Goal: Task Accomplishment & Management: Use online tool/utility

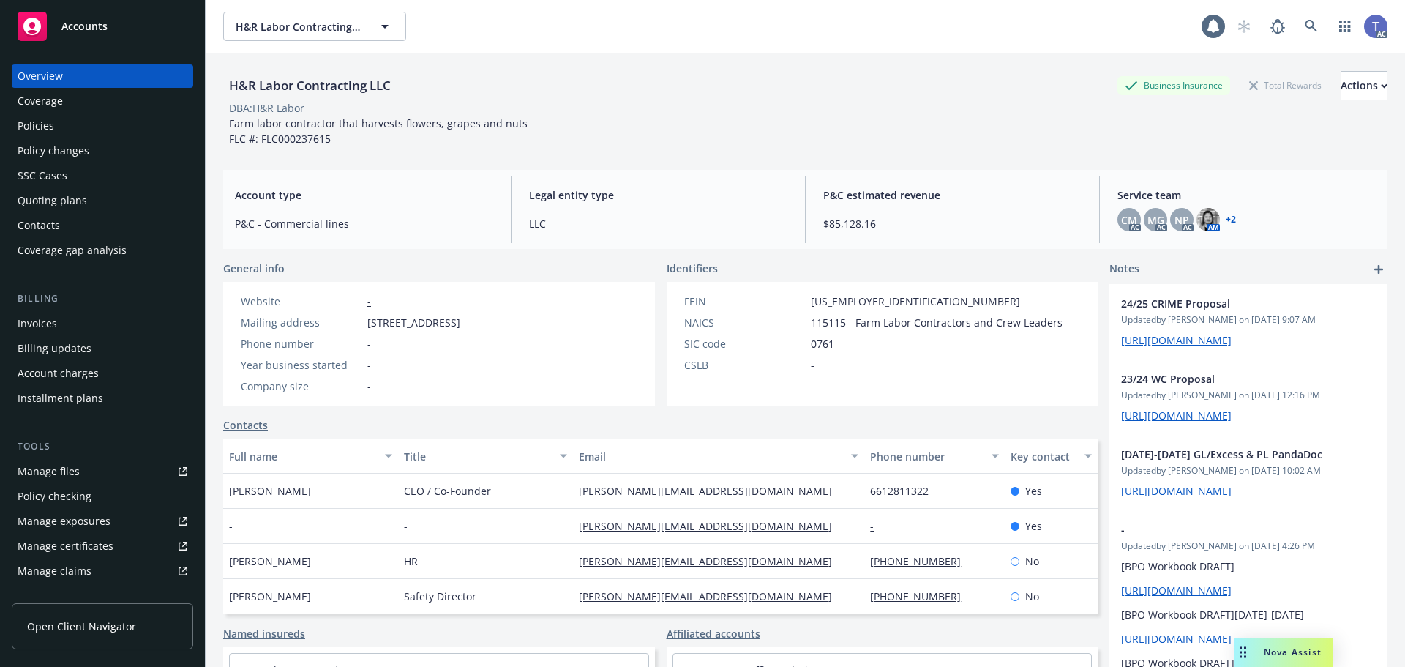
click at [37, 5] on div "Accounts" at bounding box center [102, 23] width 205 height 47
click at [60, 19] on div "Accounts" at bounding box center [103, 26] width 170 height 29
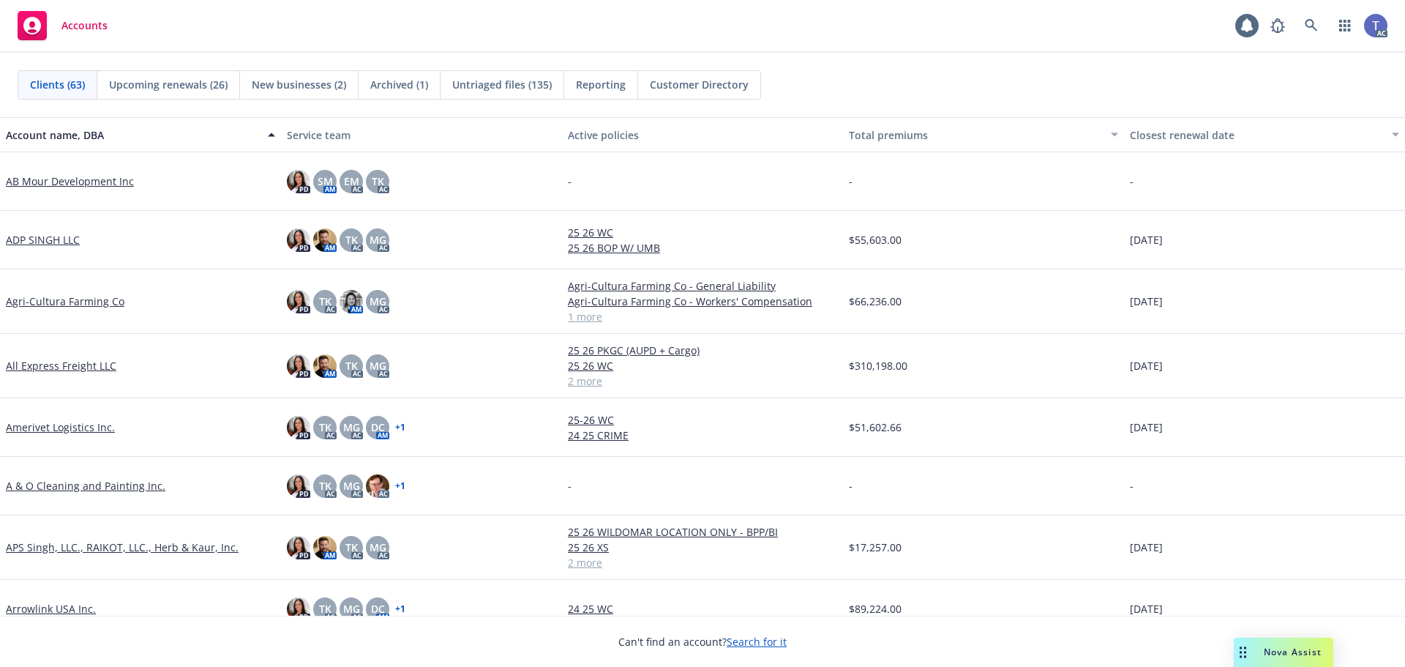
click at [496, 79] on span "Untriaged files (135)" at bounding box center [502, 84] width 100 height 15
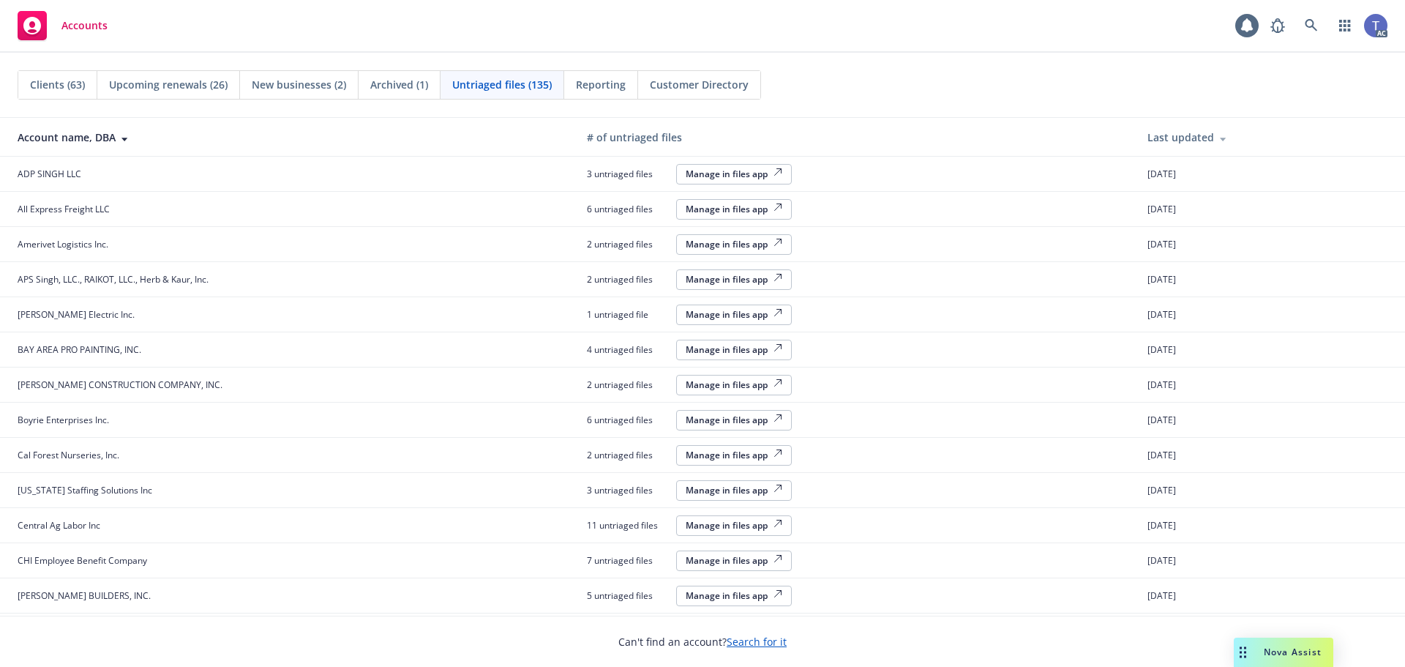
click at [739, 173] on div "Manage in files app" at bounding box center [734, 174] width 97 height 12
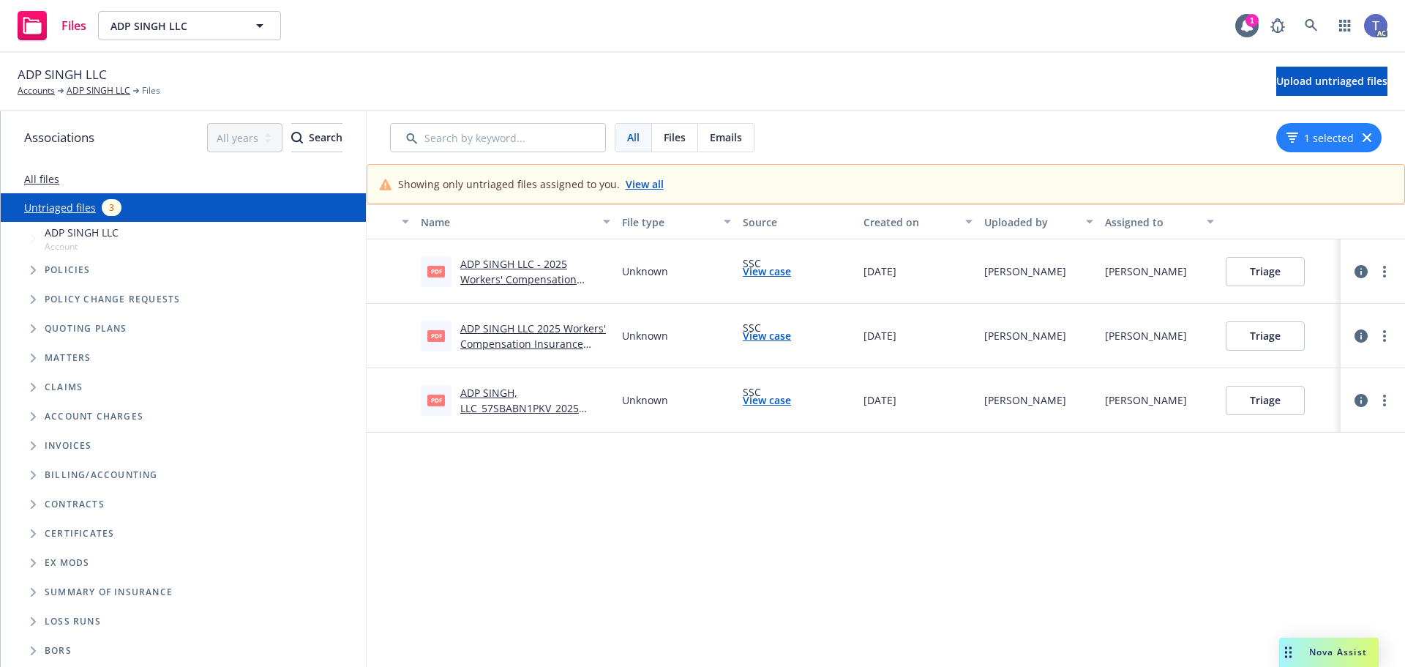
click at [777, 269] on link "View case" at bounding box center [767, 271] width 48 height 15
click at [755, 334] on link "View case" at bounding box center [767, 335] width 48 height 15
click at [497, 32] on div "Files ADP SINGH LLC ADP SINGH LLC 1 AC" at bounding box center [702, 26] width 1405 height 53
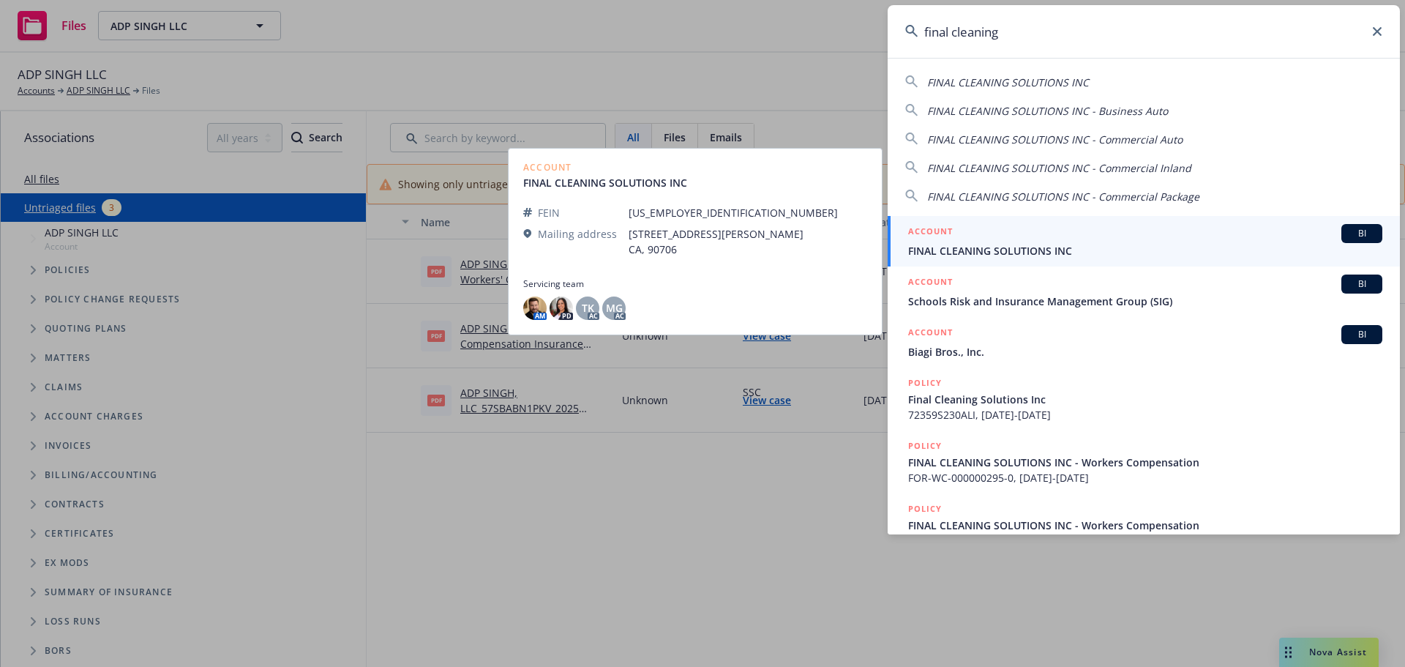
type input "final cleaning"
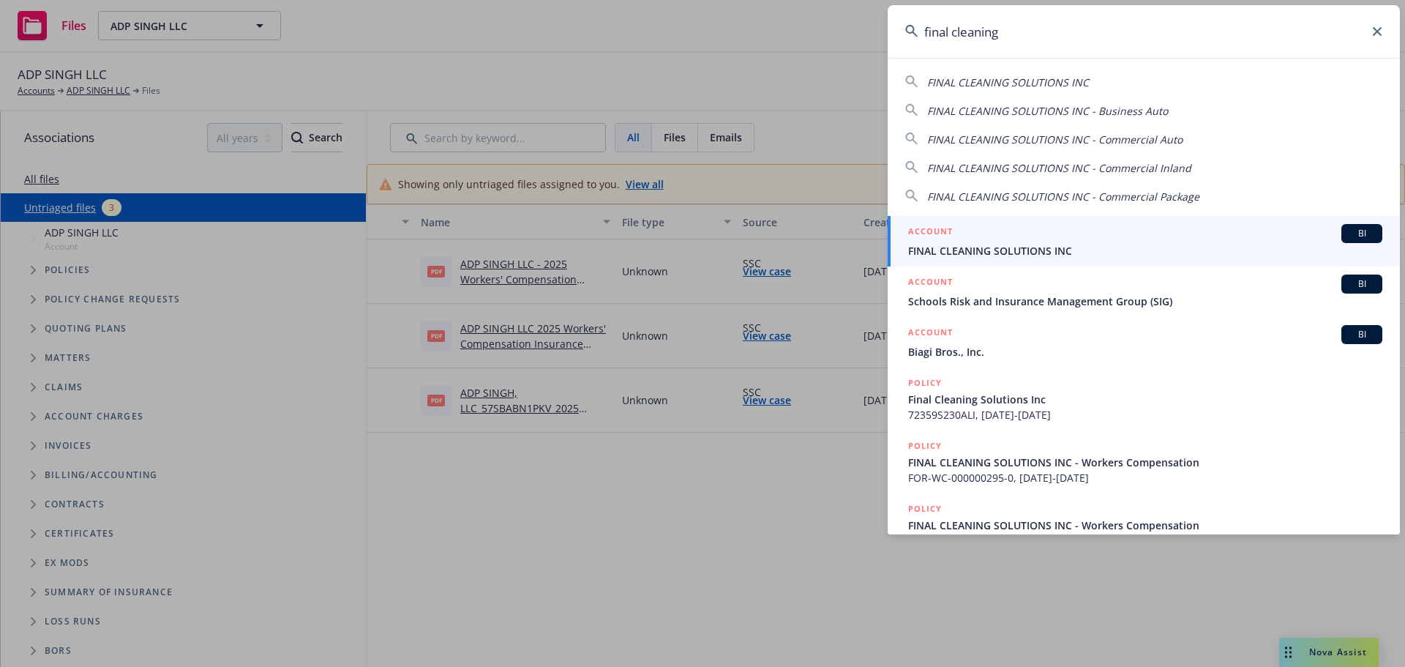
click at [1049, 250] on span "FINAL CLEANING SOLUTIONS INC" at bounding box center [1145, 250] width 474 height 15
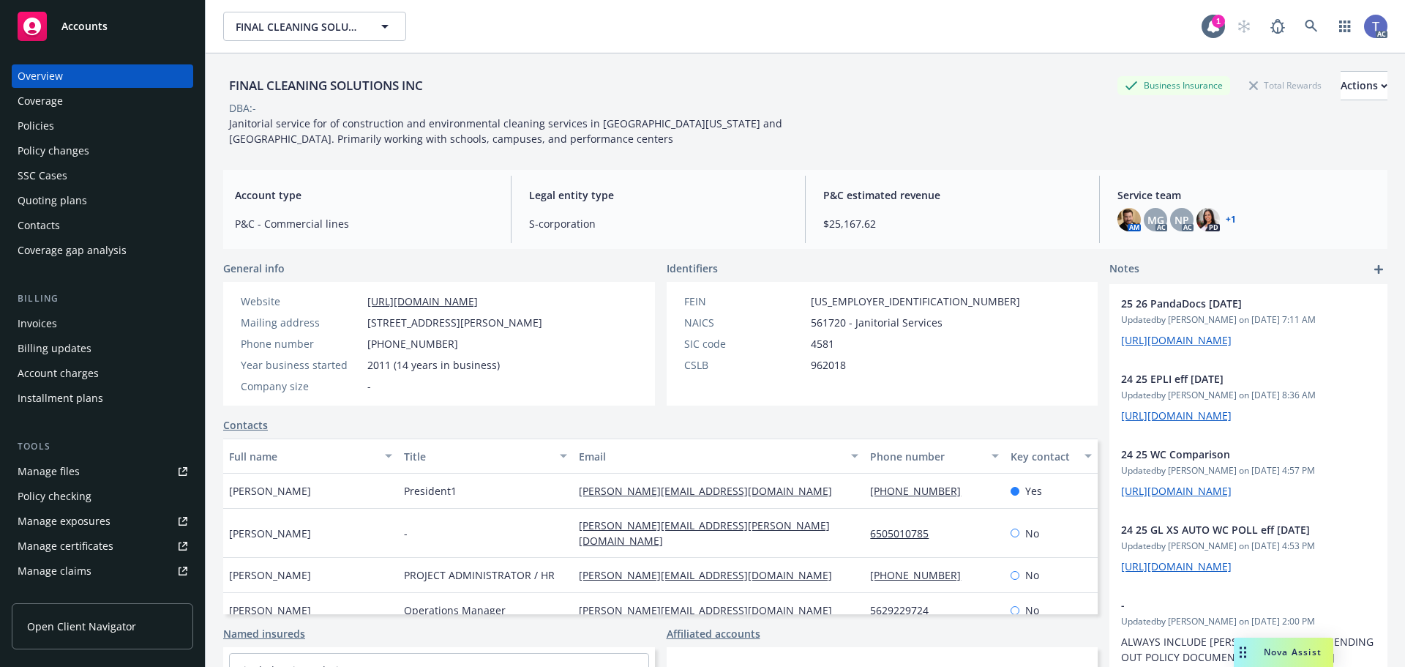
click at [56, 131] on div "Policies" at bounding box center [103, 125] width 170 height 23
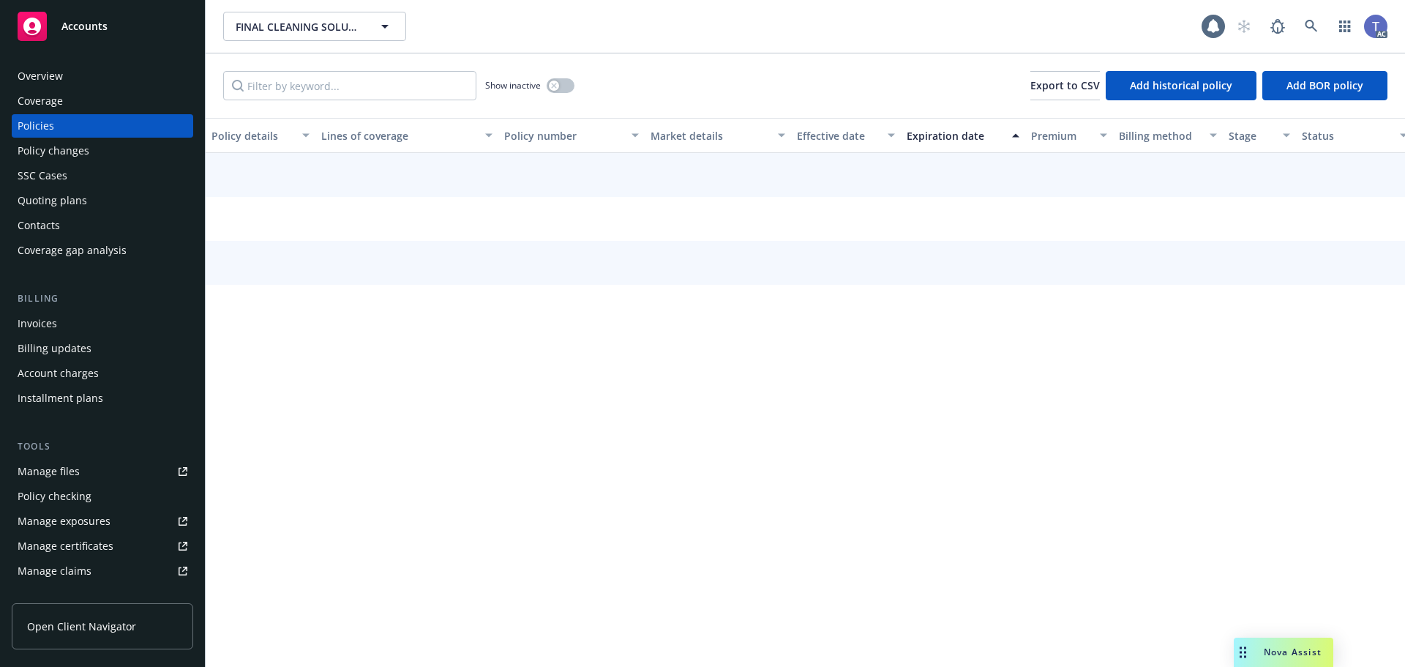
click at [51, 77] on div "Overview" at bounding box center [40, 75] width 45 height 23
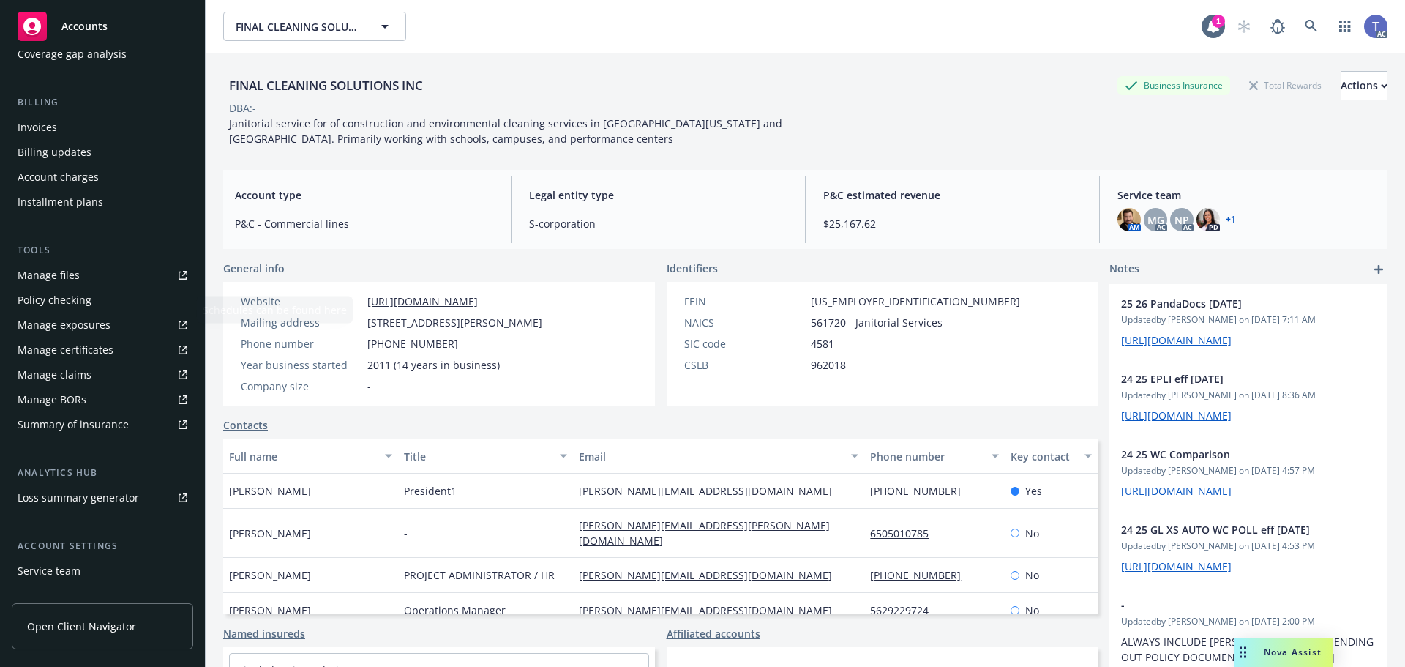
scroll to position [220, 0]
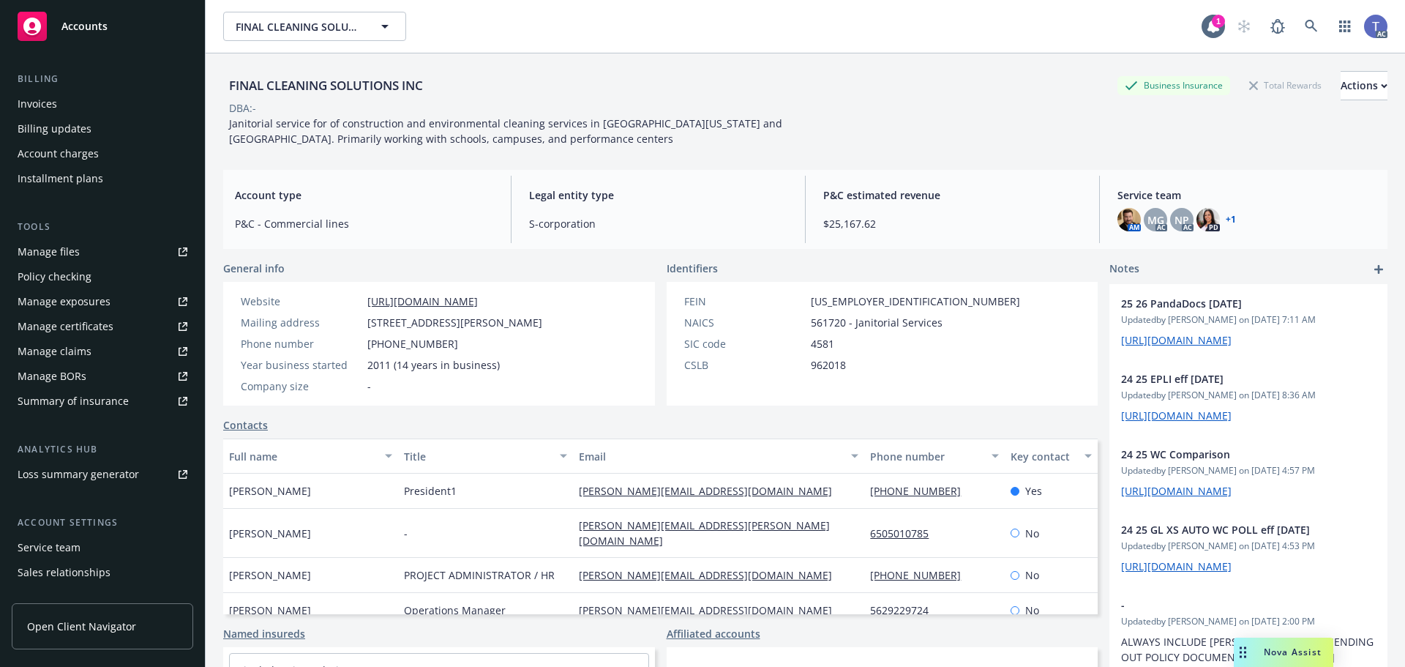
click at [94, 399] on div "Summary of insurance" at bounding box center [73, 400] width 111 height 23
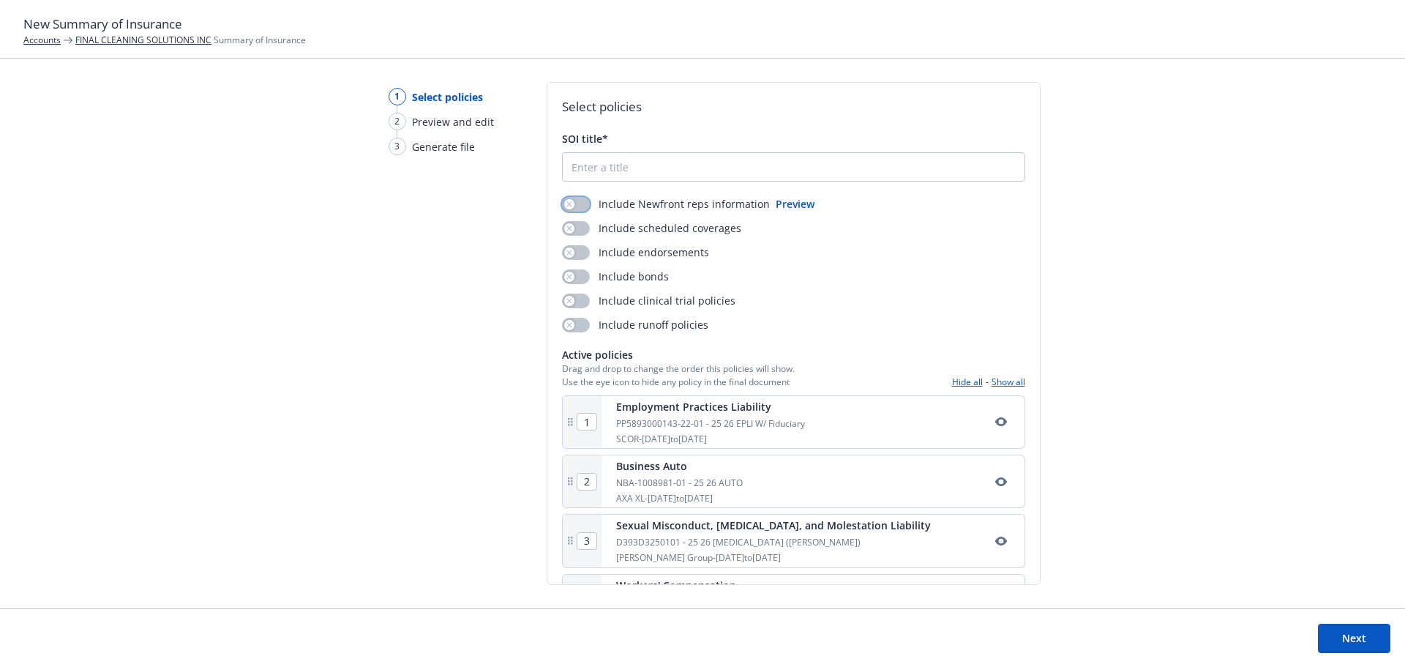
click at [572, 201] on div "button" at bounding box center [569, 204] width 10 height 10
click at [575, 225] on button "button" at bounding box center [576, 228] width 28 height 15
click at [787, 209] on button "Preview" at bounding box center [795, 203] width 39 height 15
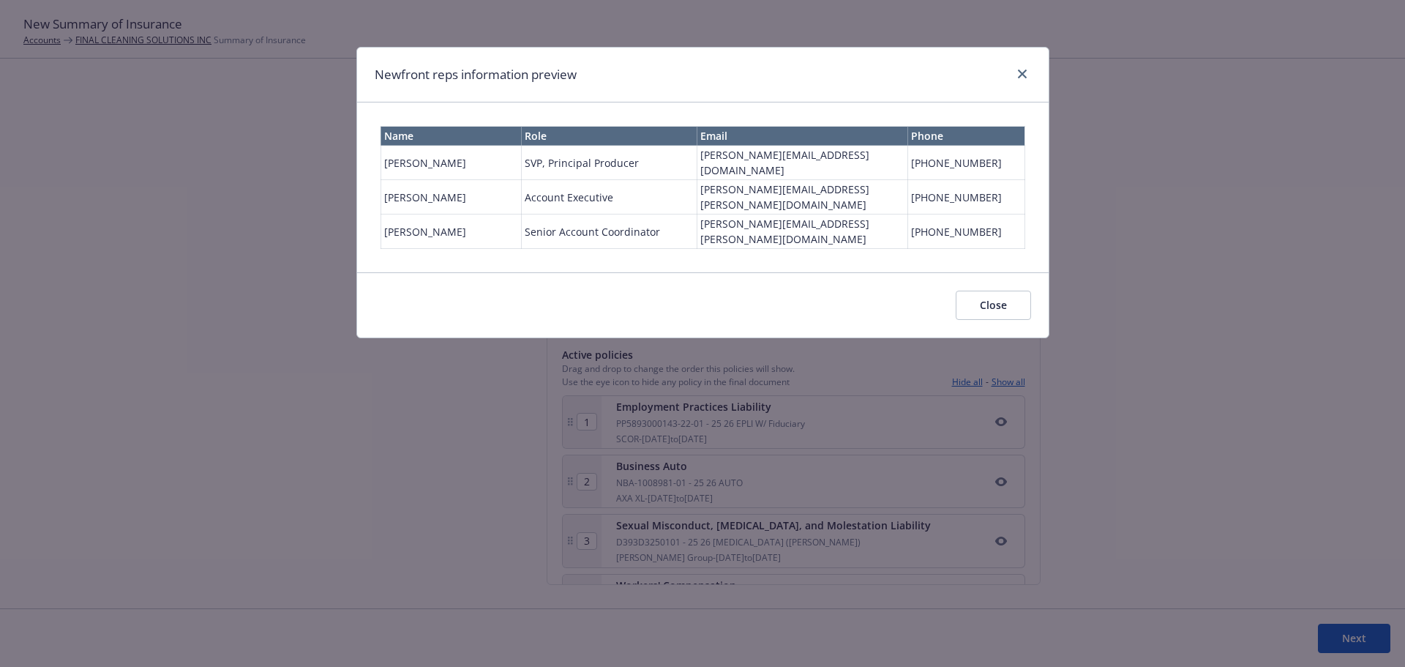
click at [998, 291] on button "Close" at bounding box center [993, 305] width 75 height 29
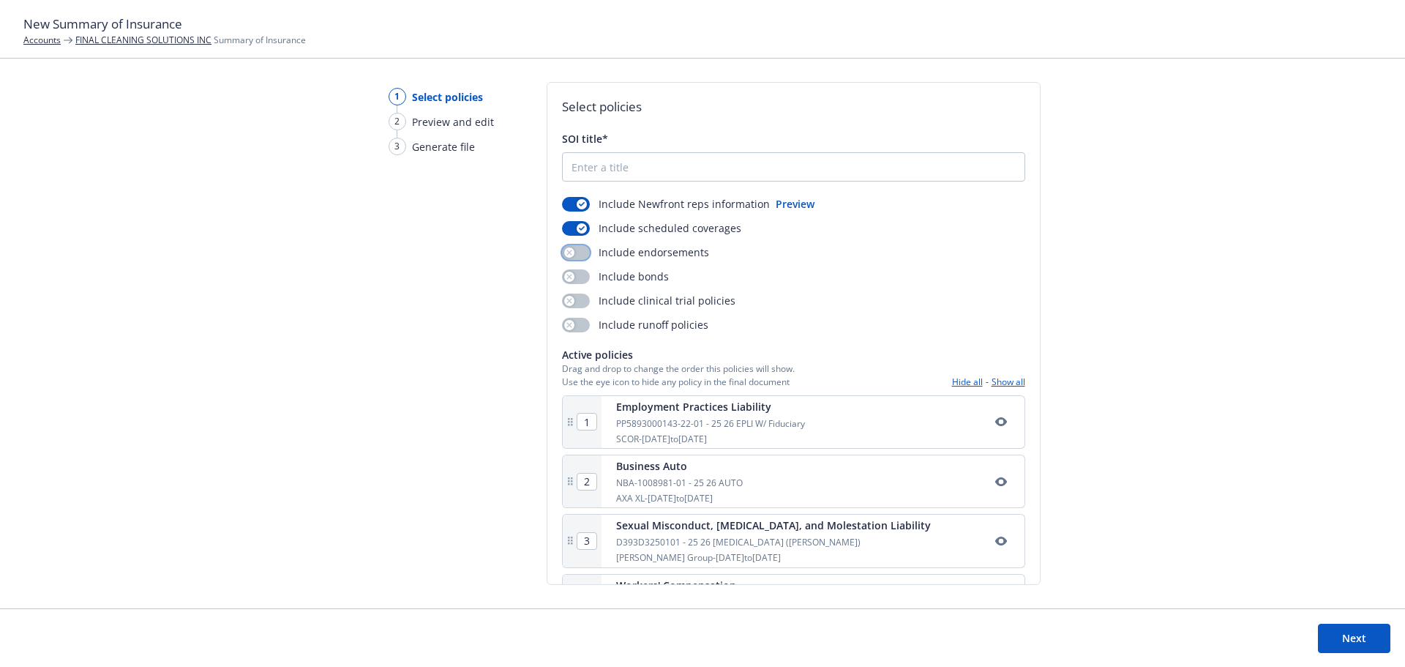
click at [574, 251] on button "button" at bounding box center [576, 252] width 28 height 15
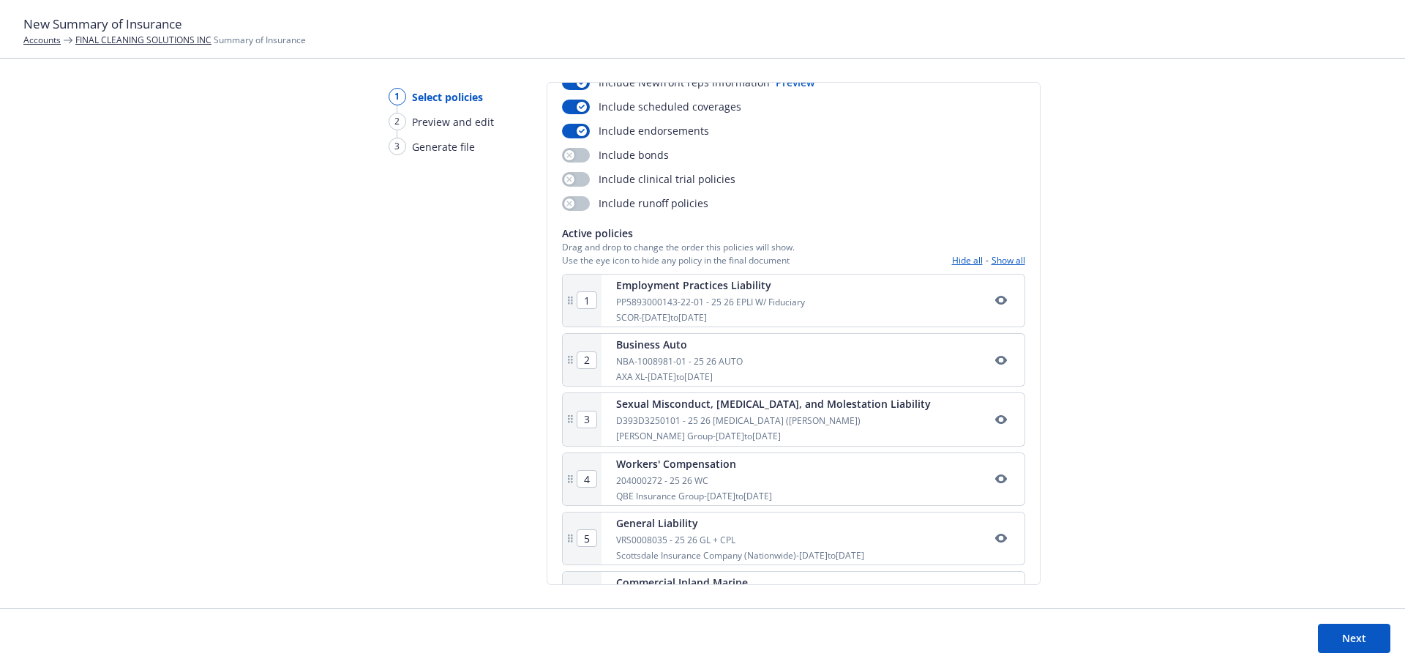
scroll to position [146, 0]
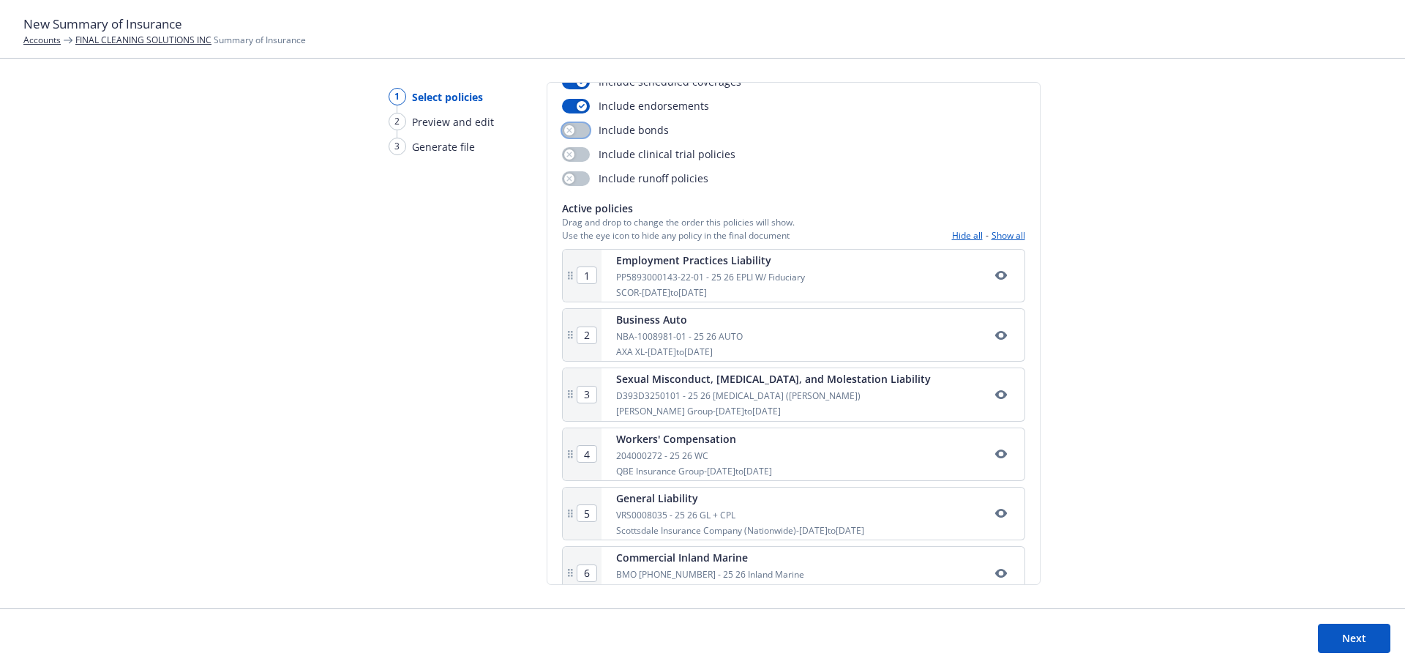
click at [579, 128] on button "button" at bounding box center [576, 130] width 28 height 15
click at [582, 181] on button "button" at bounding box center [576, 178] width 28 height 15
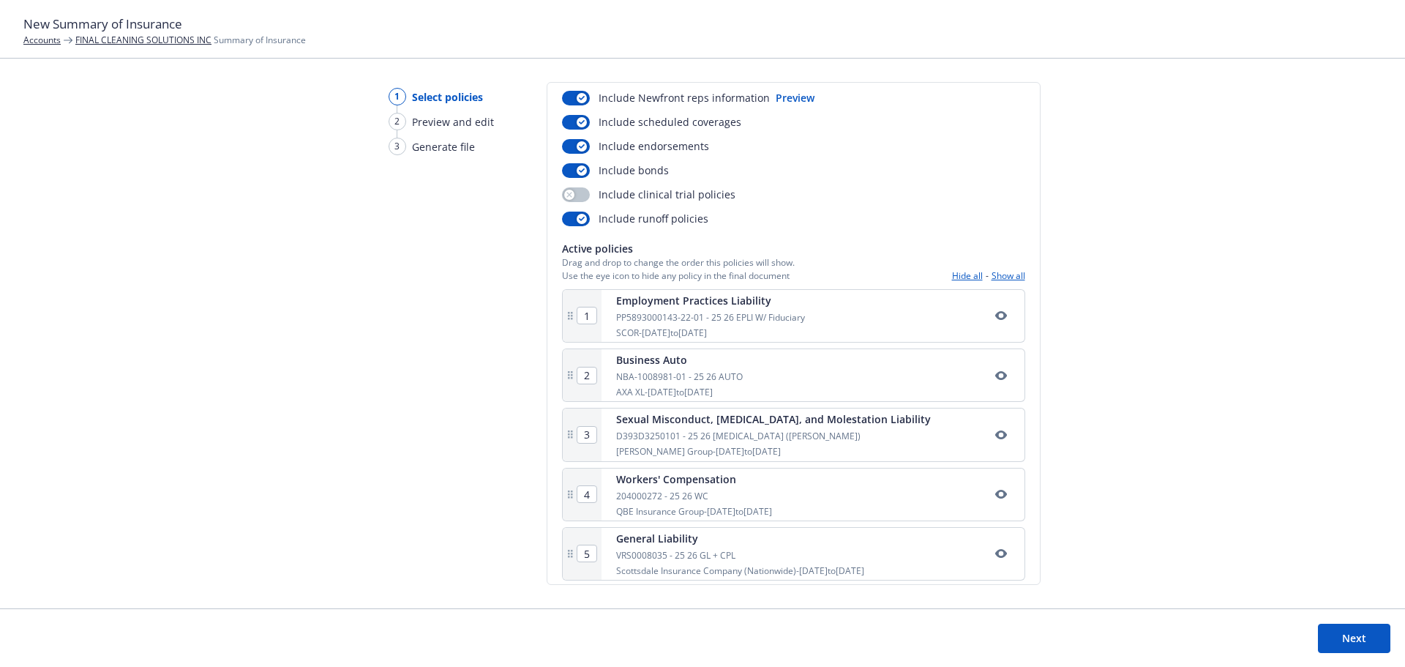
scroll to position [0, 0]
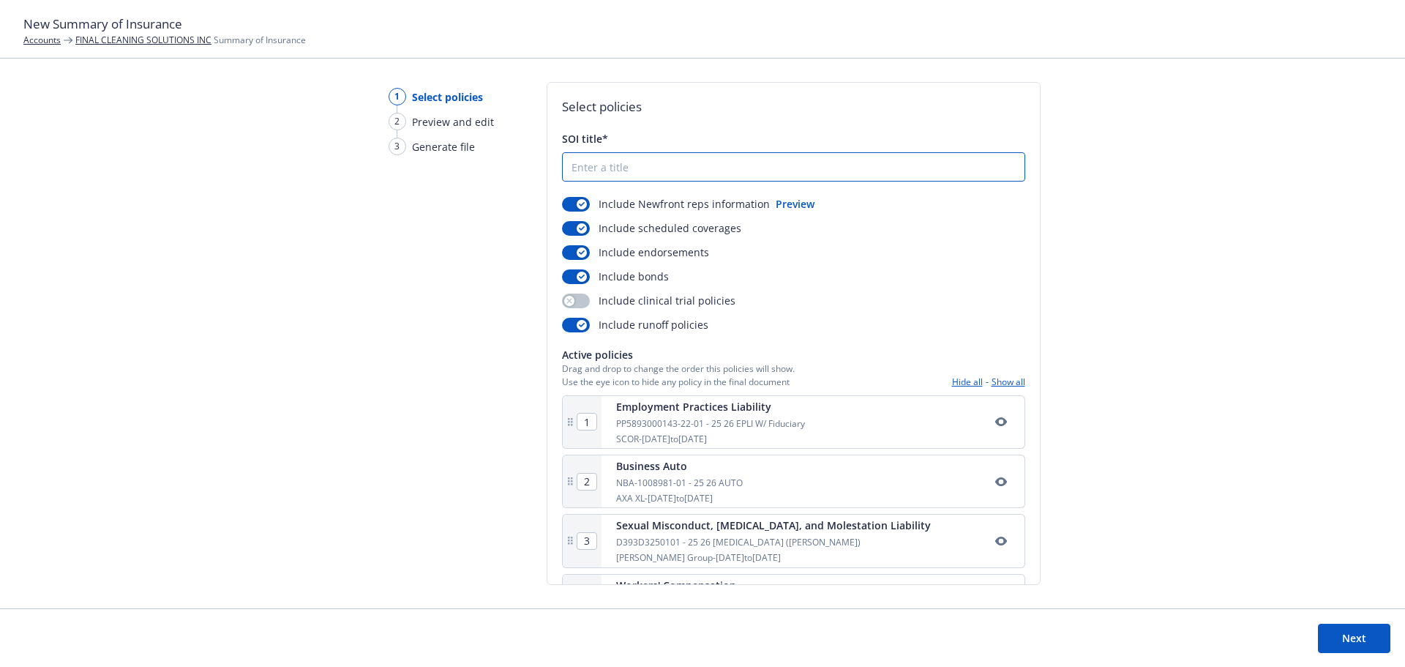
click at [728, 170] on input "SOI title*" at bounding box center [794, 167] width 462 height 28
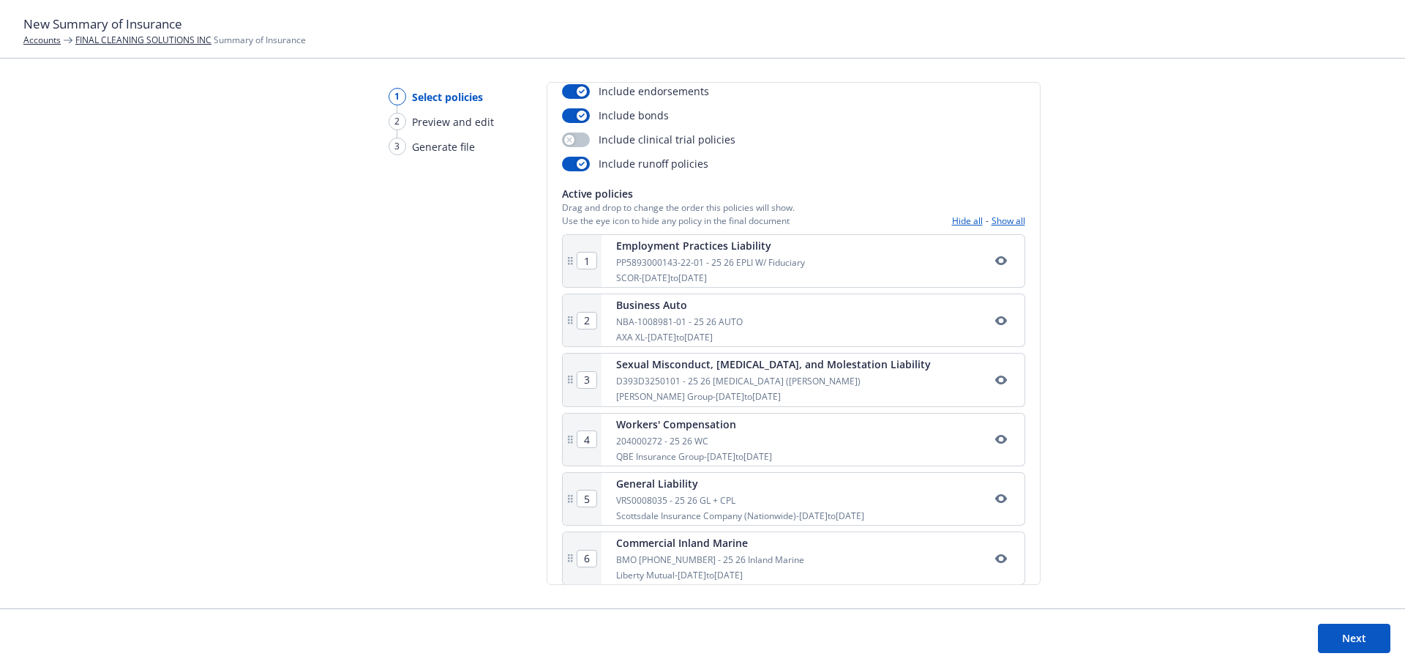
scroll to position [236, 0]
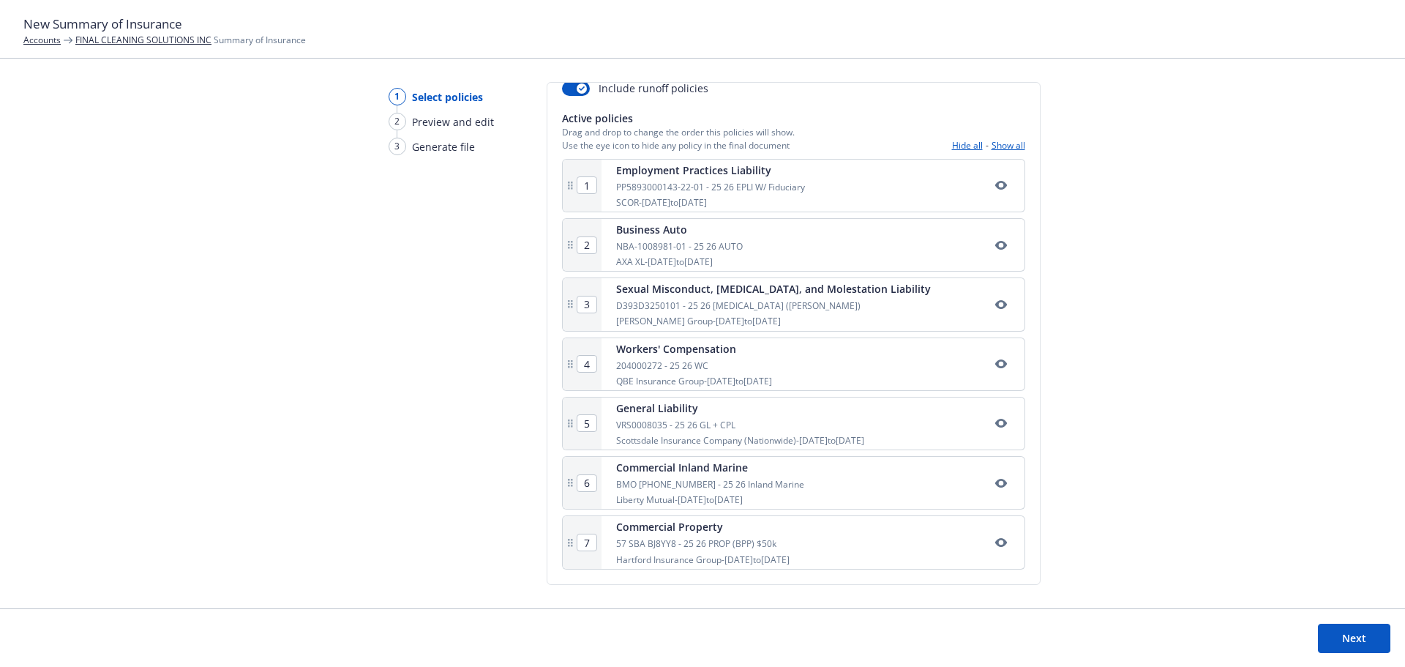
type input "25-26 Policies"
click at [1348, 647] on button "Next" at bounding box center [1354, 638] width 72 height 29
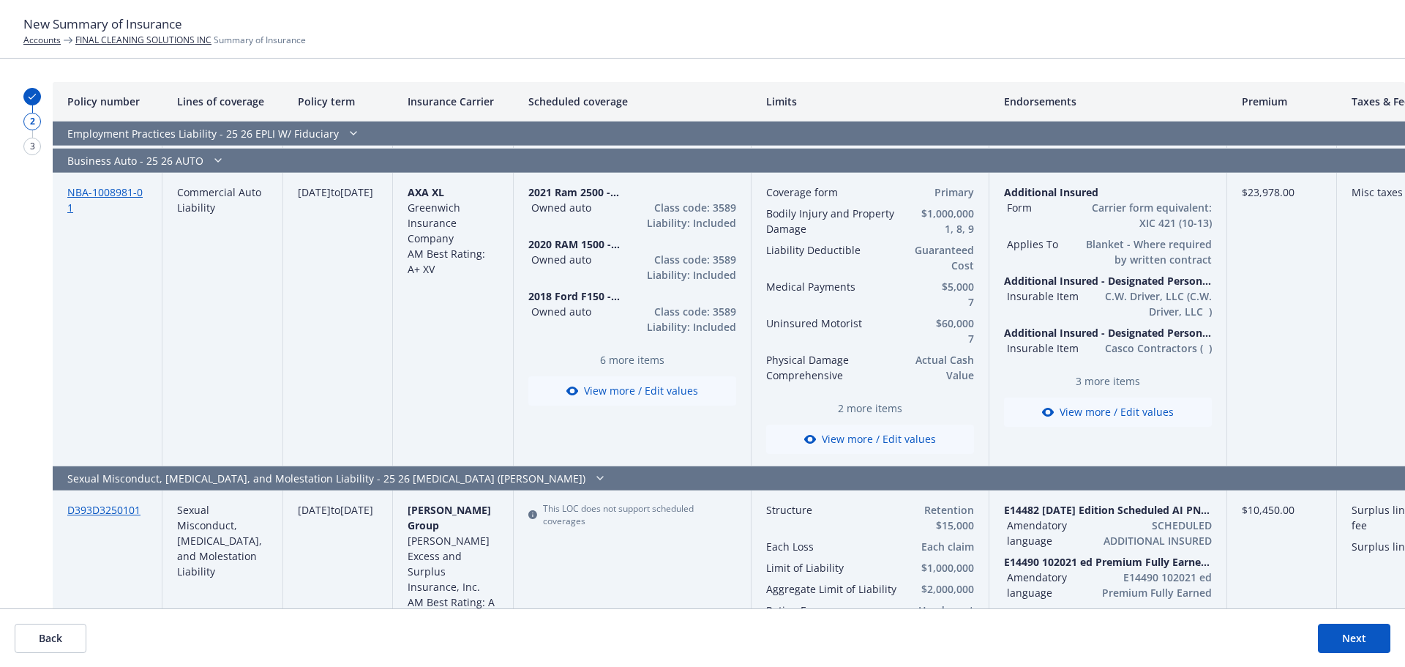
scroll to position [512, 0]
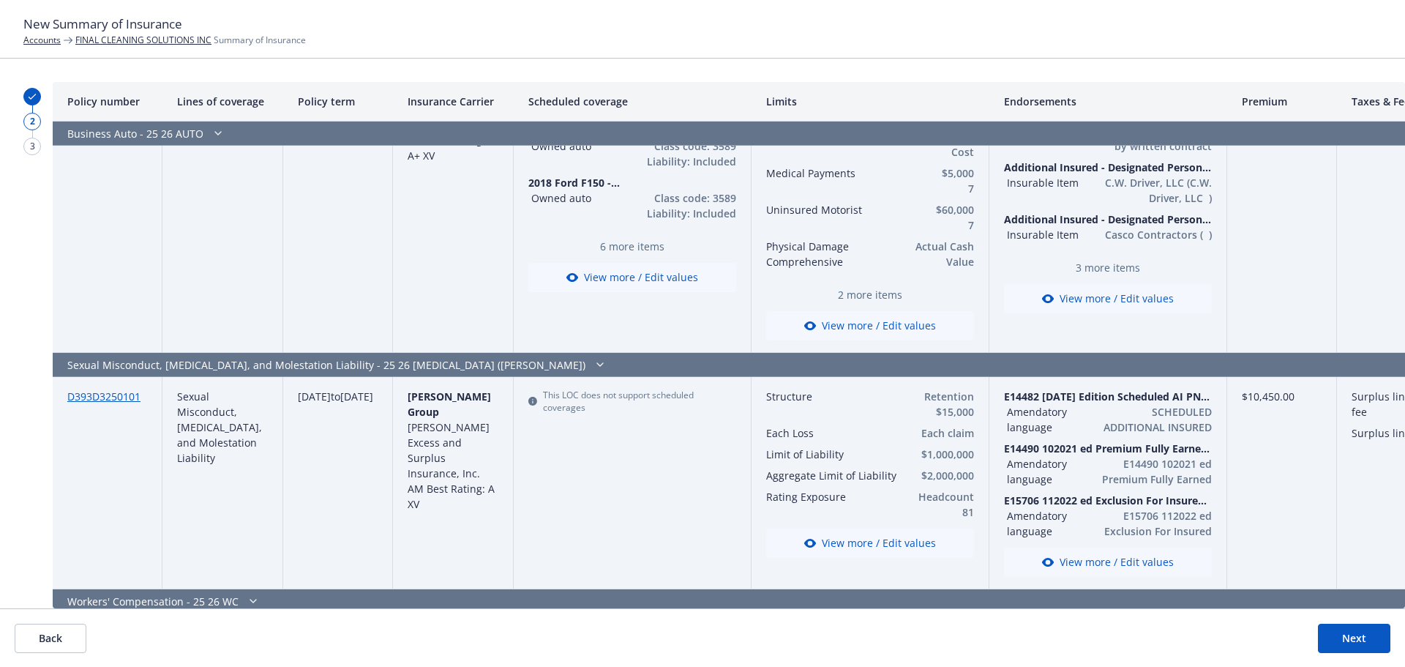
click at [1355, 631] on button "Next" at bounding box center [1354, 638] width 72 height 29
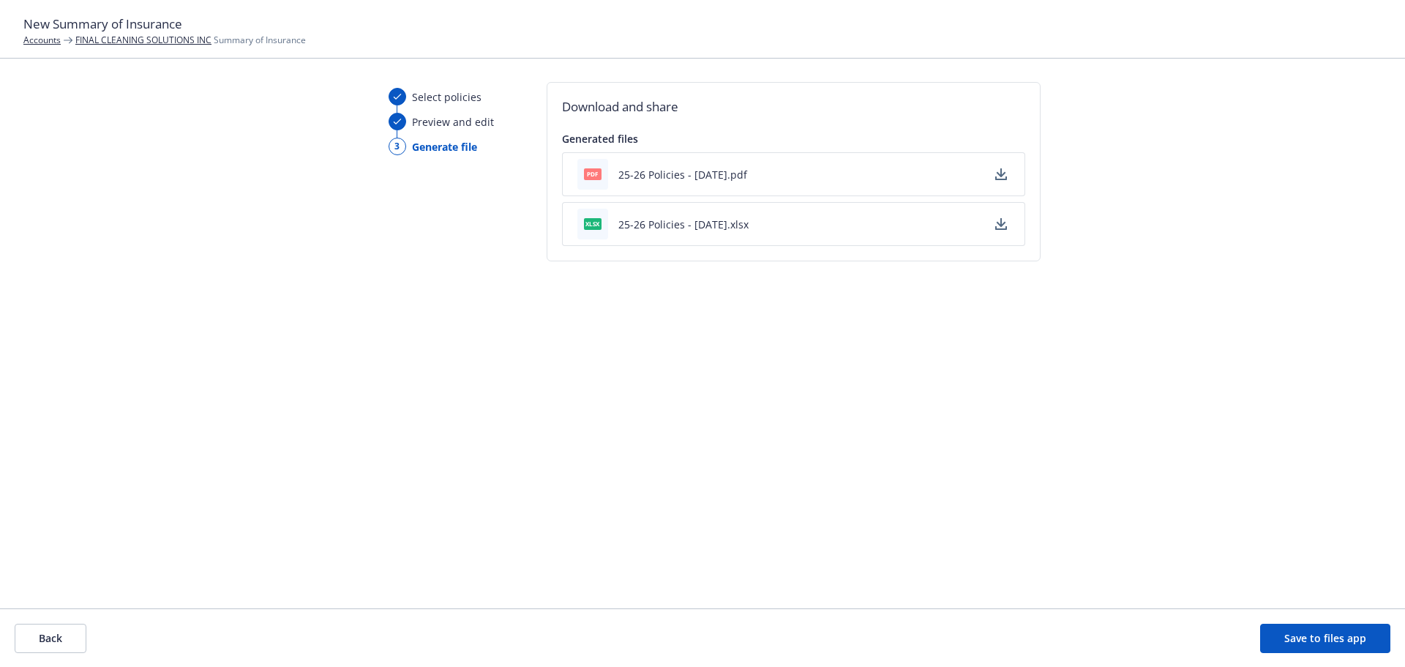
click at [1326, 643] on button "Save to files app" at bounding box center [1326, 638] width 130 height 29
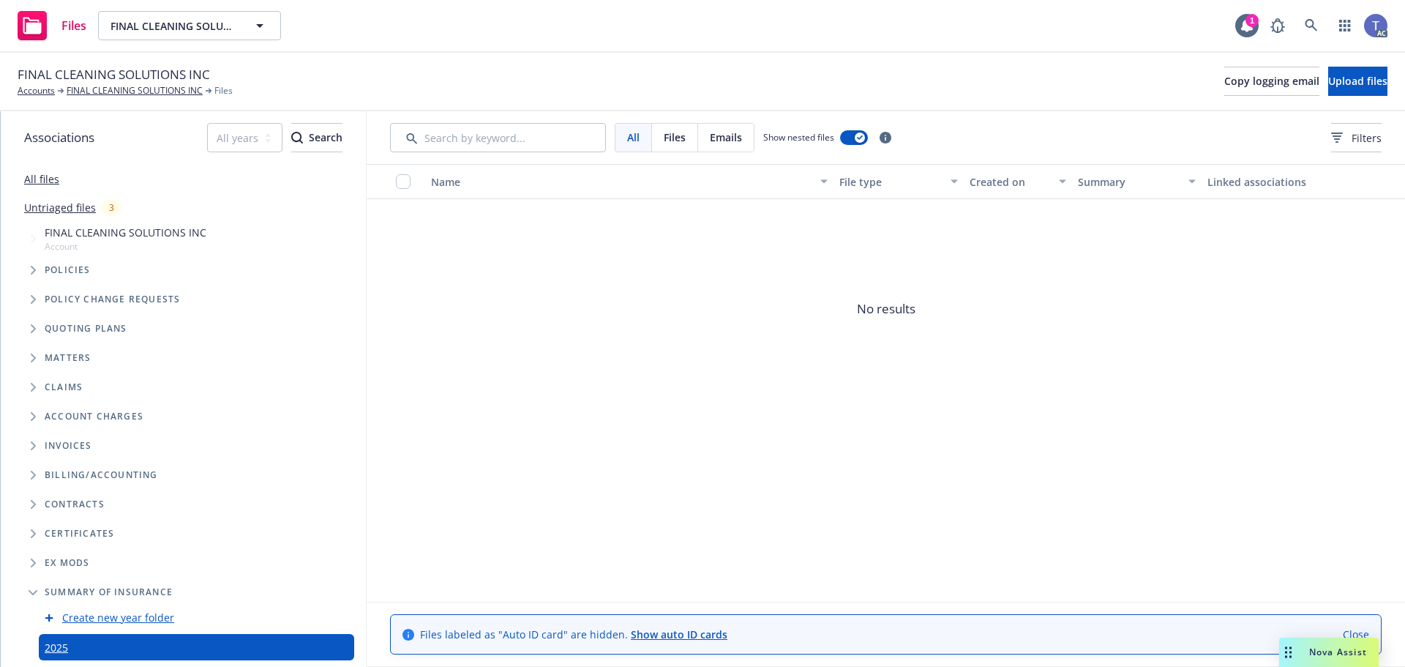
click at [53, 206] on link "Untriaged files" at bounding box center [60, 207] width 72 height 15
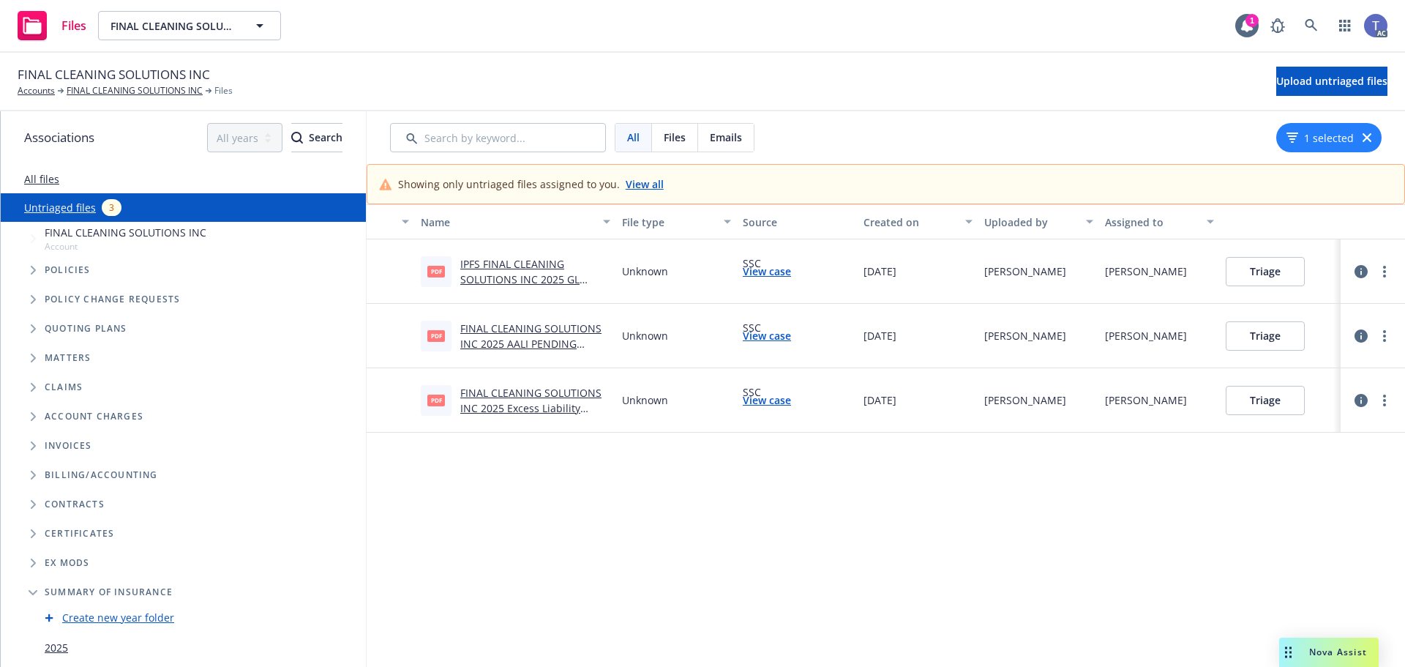
click at [77, 234] on span "FINAL CLEANING SOLUTIONS INC" at bounding box center [126, 232] width 162 height 15
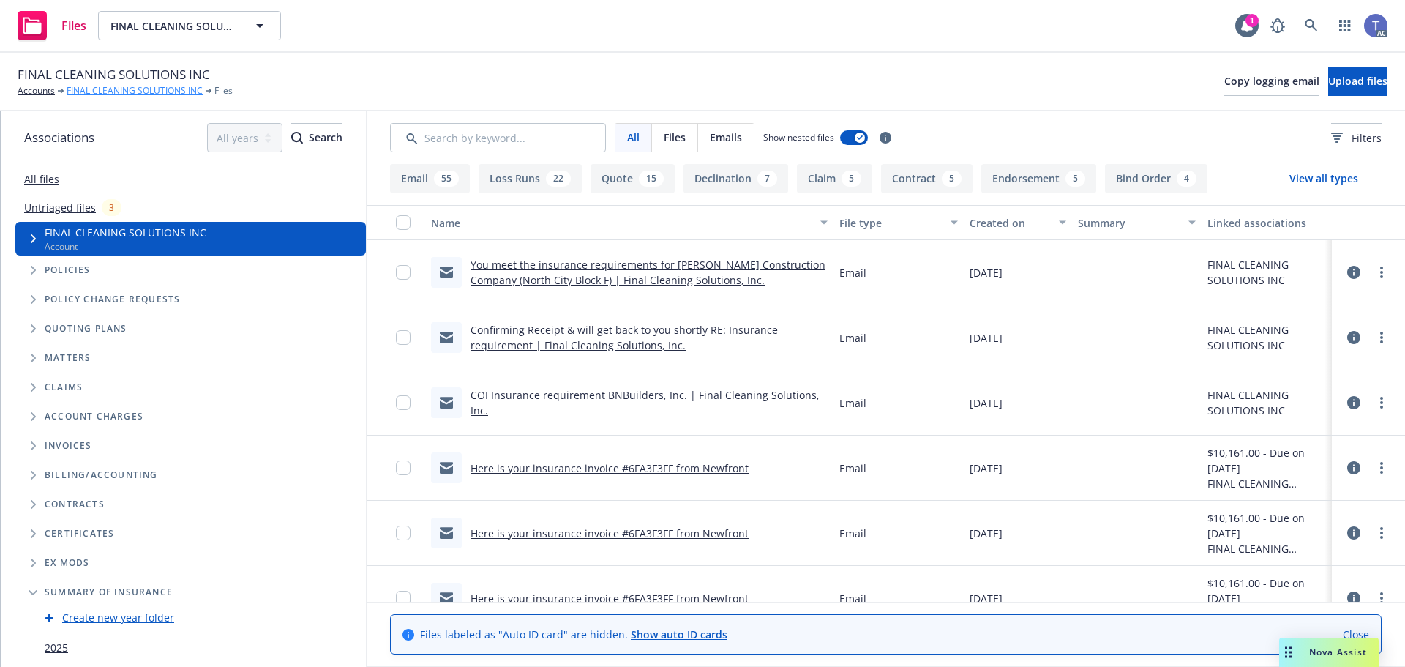
click at [128, 94] on link "FINAL CLEANING SOLUTIONS INC" at bounding box center [135, 90] width 136 height 13
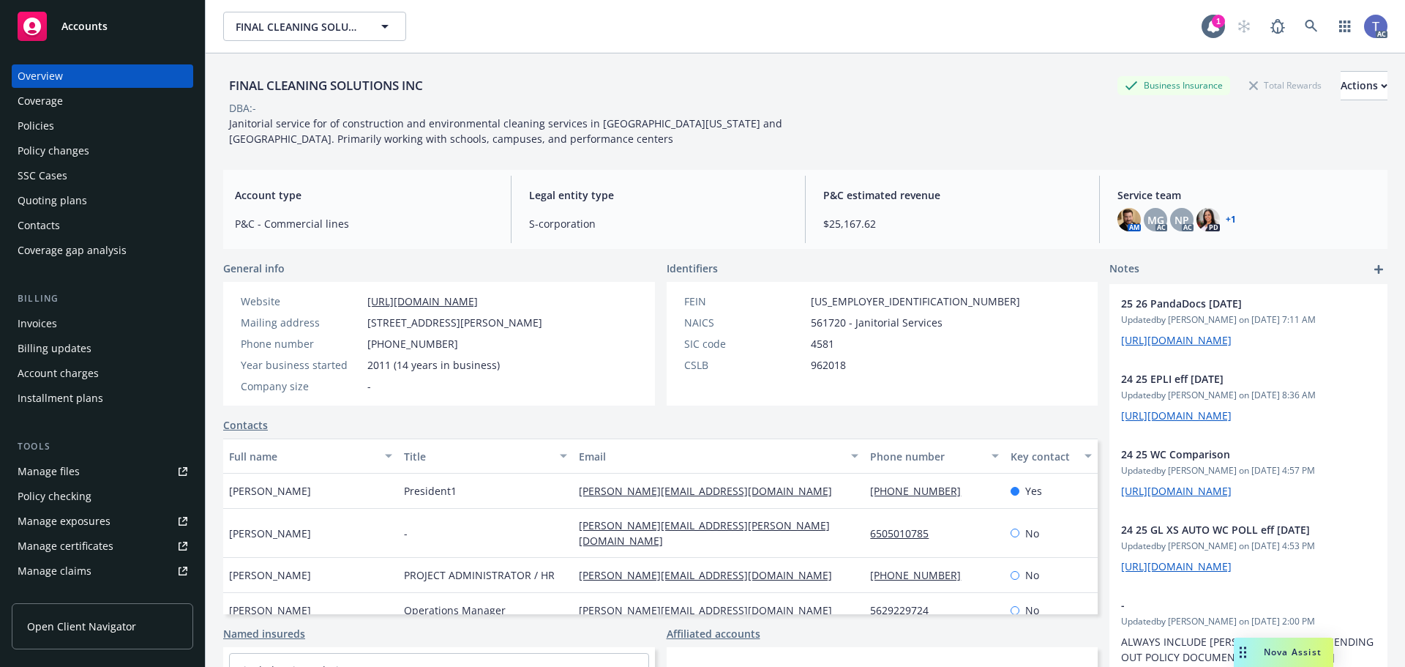
scroll to position [73, 0]
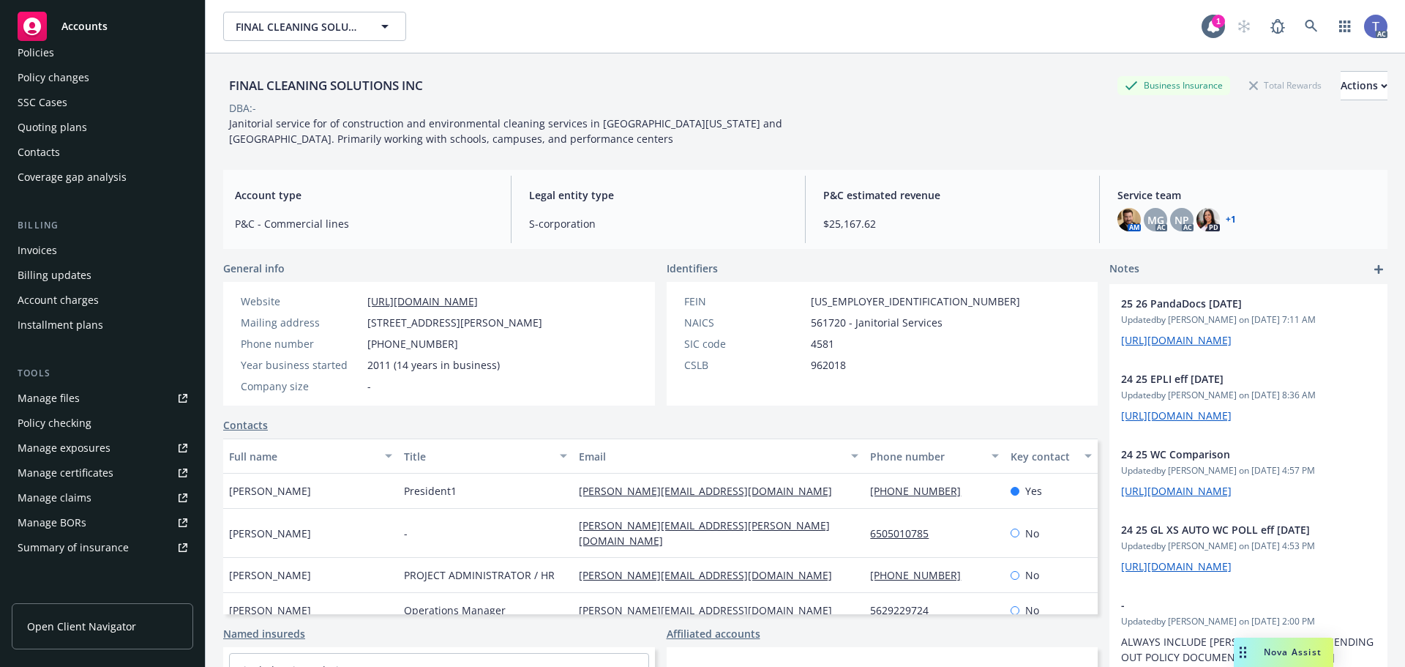
click at [86, 397] on link "Manage files" at bounding box center [103, 398] width 182 height 23
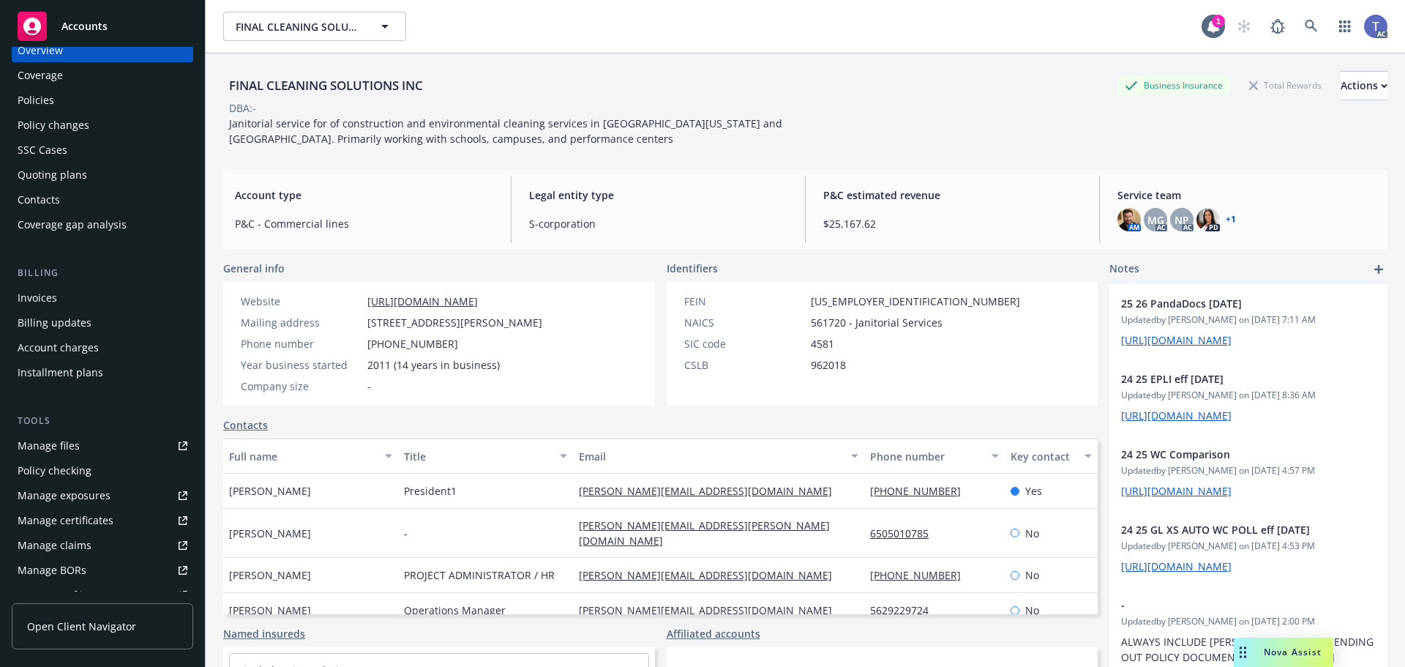
scroll to position [0, 0]
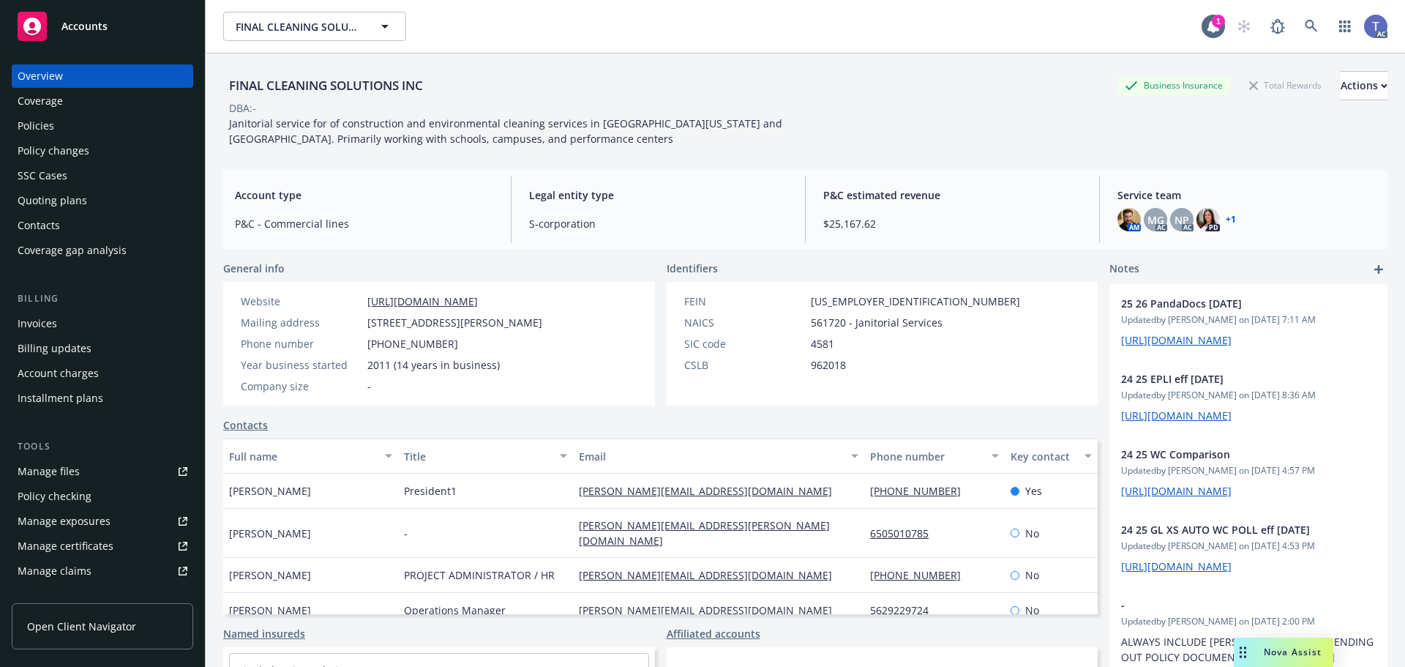
click at [45, 124] on div "Policies" at bounding box center [36, 125] width 37 height 23
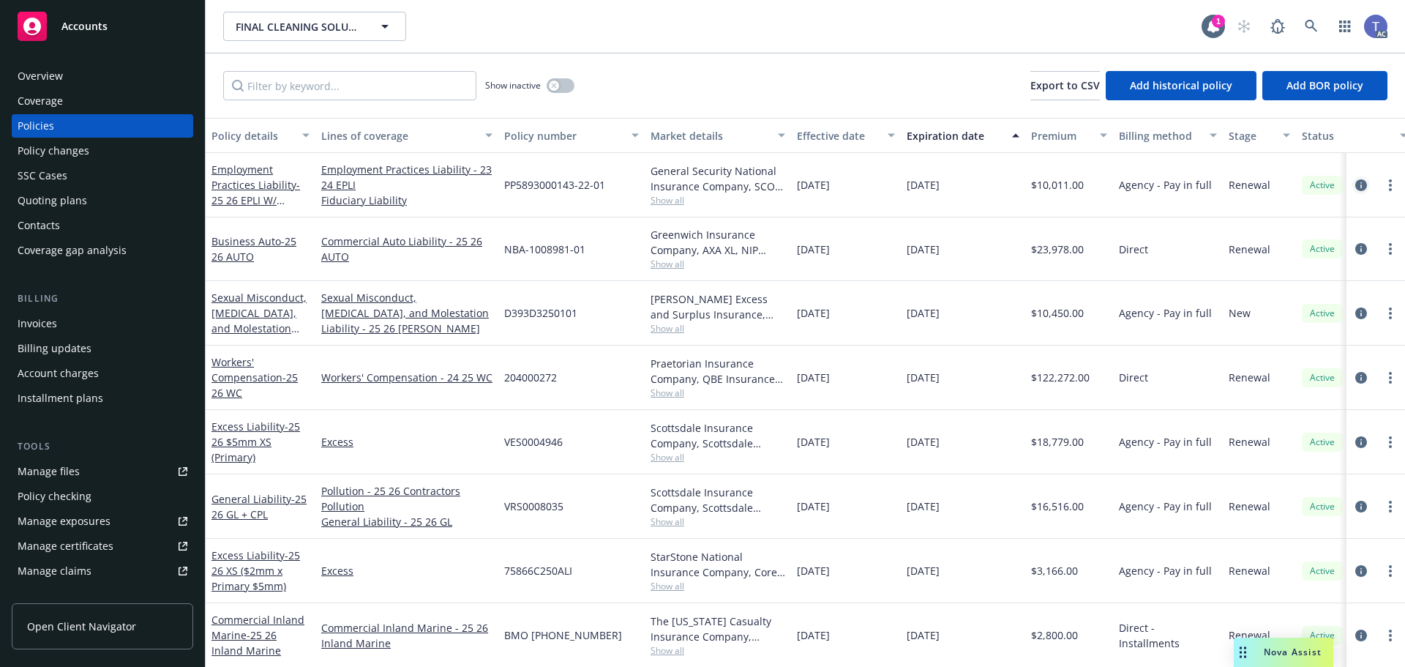
click at [1356, 185] on icon "circleInformation" at bounding box center [1362, 185] width 12 height 12
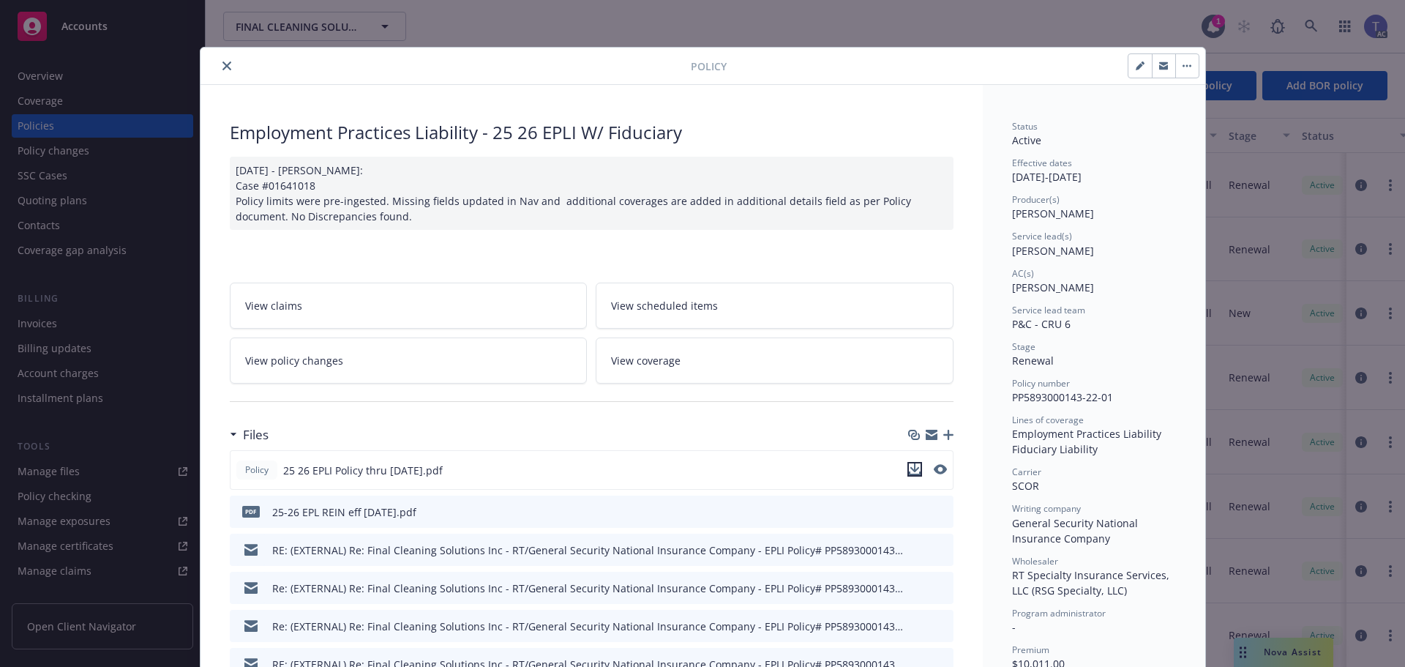
click at [909, 466] on icon "download file" at bounding box center [915, 469] width 12 height 12
click at [223, 67] on icon "close" at bounding box center [227, 65] width 9 height 9
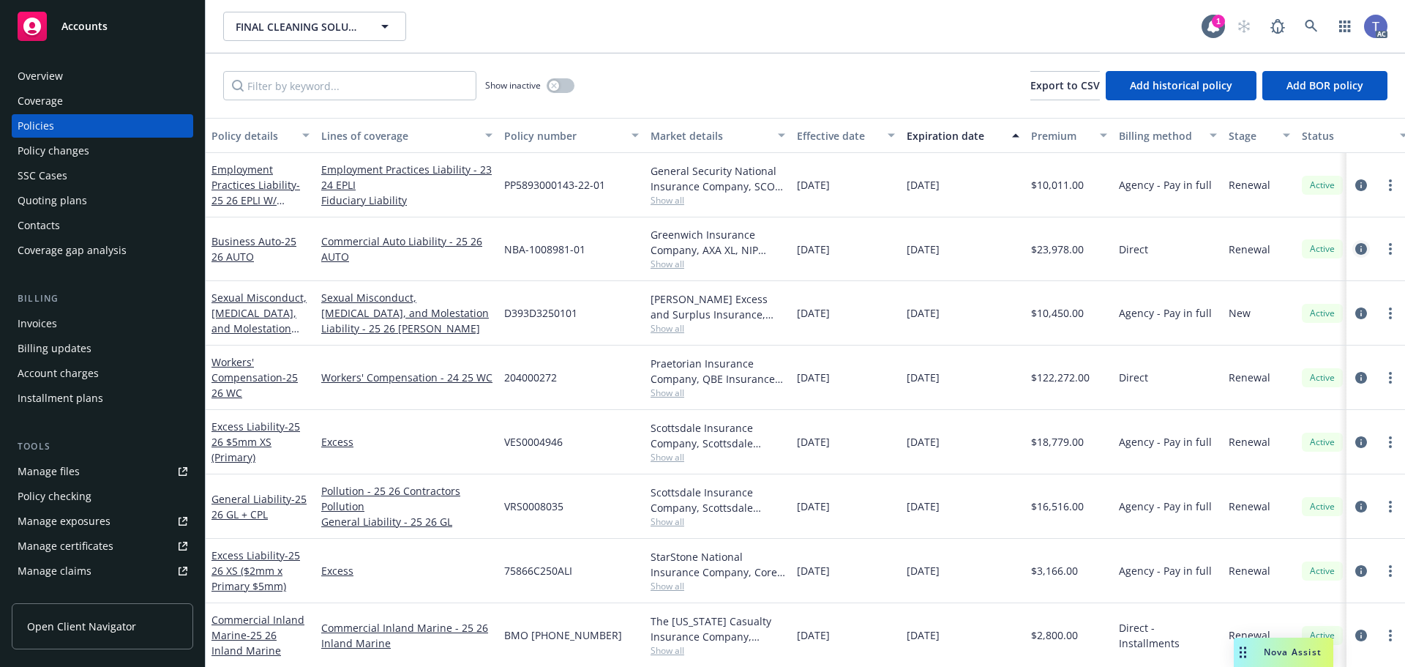
click at [1356, 247] on icon "circleInformation" at bounding box center [1362, 249] width 12 height 12
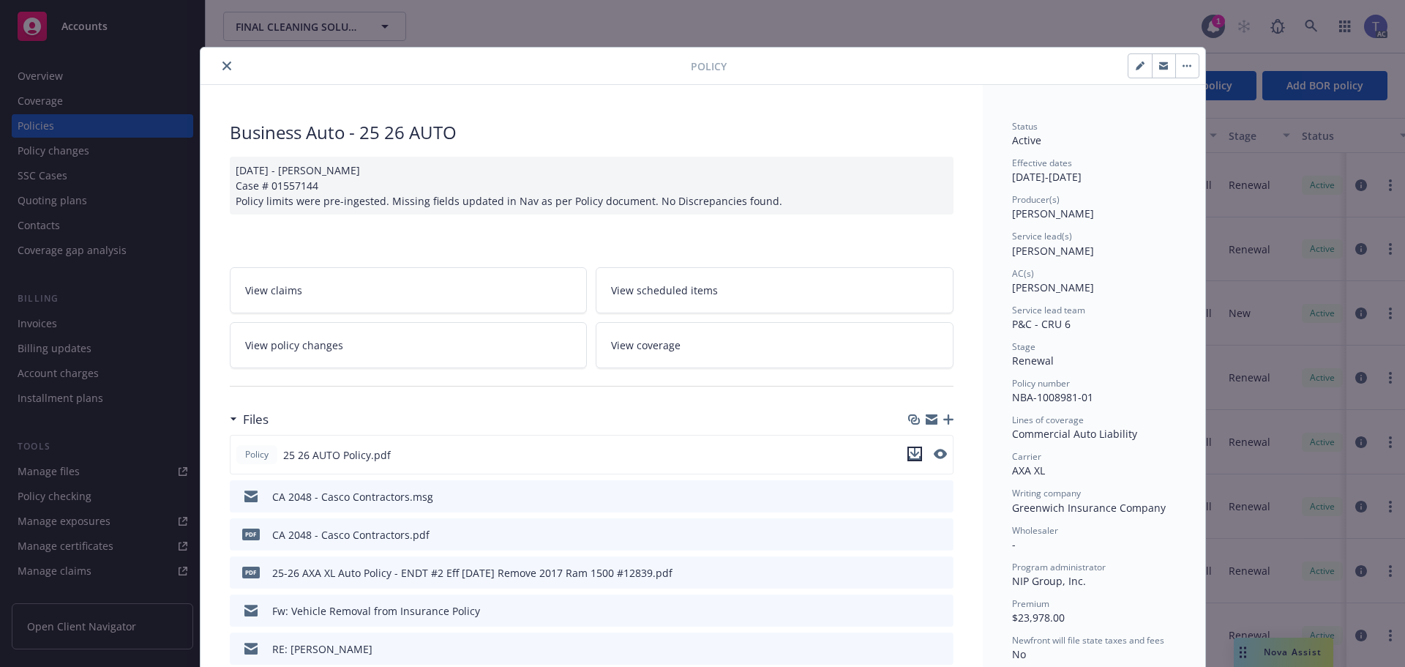
click at [910, 453] on icon "download file" at bounding box center [915, 452] width 10 height 9
drag, startPoint x: 218, startPoint y: 59, endPoint x: 239, endPoint y: 62, distance: 21.4
click at [218, 59] on button "close" at bounding box center [227, 66] width 18 height 18
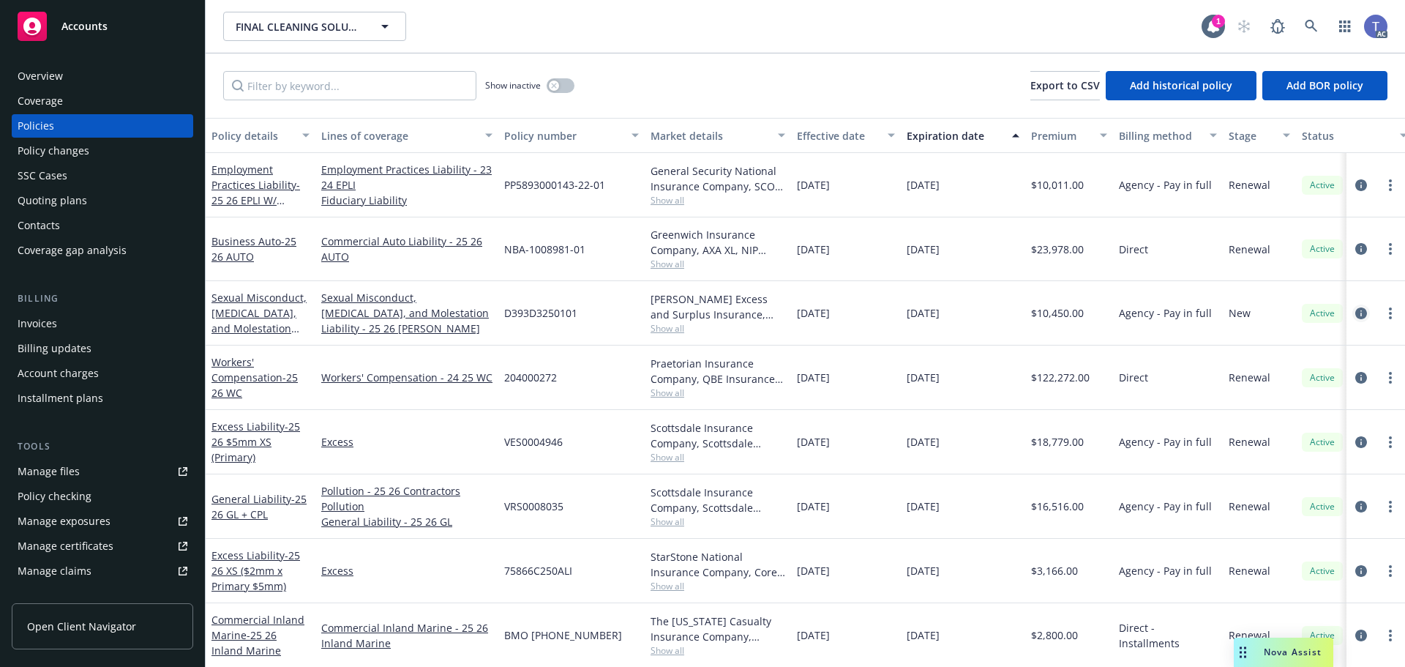
click at [1356, 309] on icon "circleInformation" at bounding box center [1362, 313] width 12 height 12
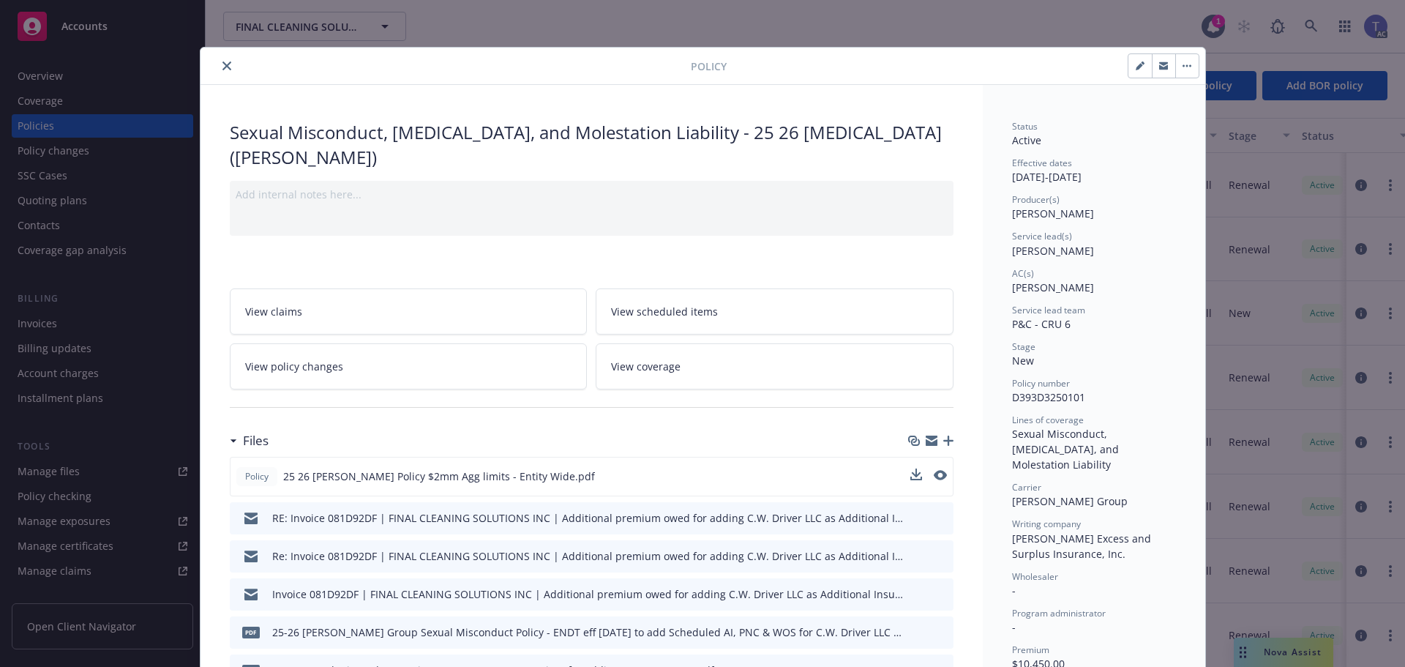
click at [911, 468] on button at bounding box center [917, 475] width 12 height 15
click at [913, 469] on icon "download file" at bounding box center [915, 475] width 12 height 12
click at [225, 70] on button "close" at bounding box center [227, 66] width 18 height 18
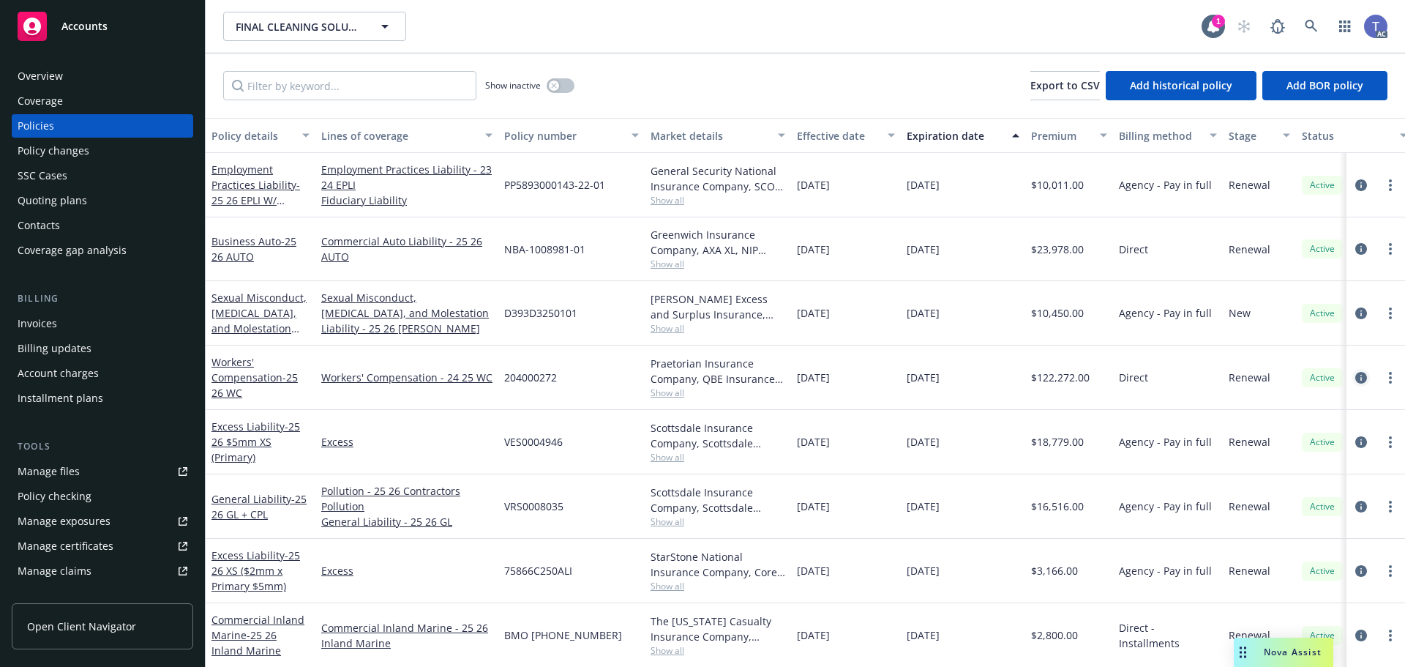
click at [1356, 376] on icon "circleInformation" at bounding box center [1362, 378] width 12 height 12
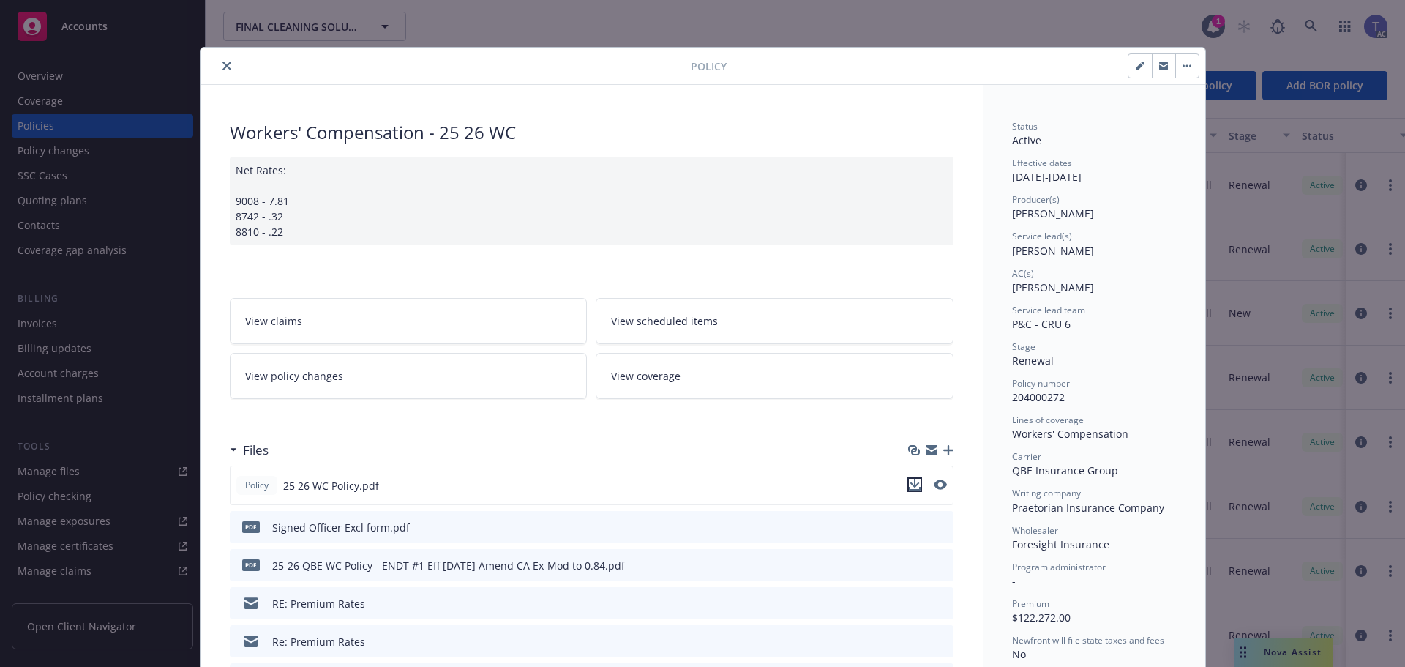
click at [909, 483] on icon "download file" at bounding box center [915, 485] width 12 height 12
click at [223, 65] on icon "close" at bounding box center [227, 65] width 9 height 9
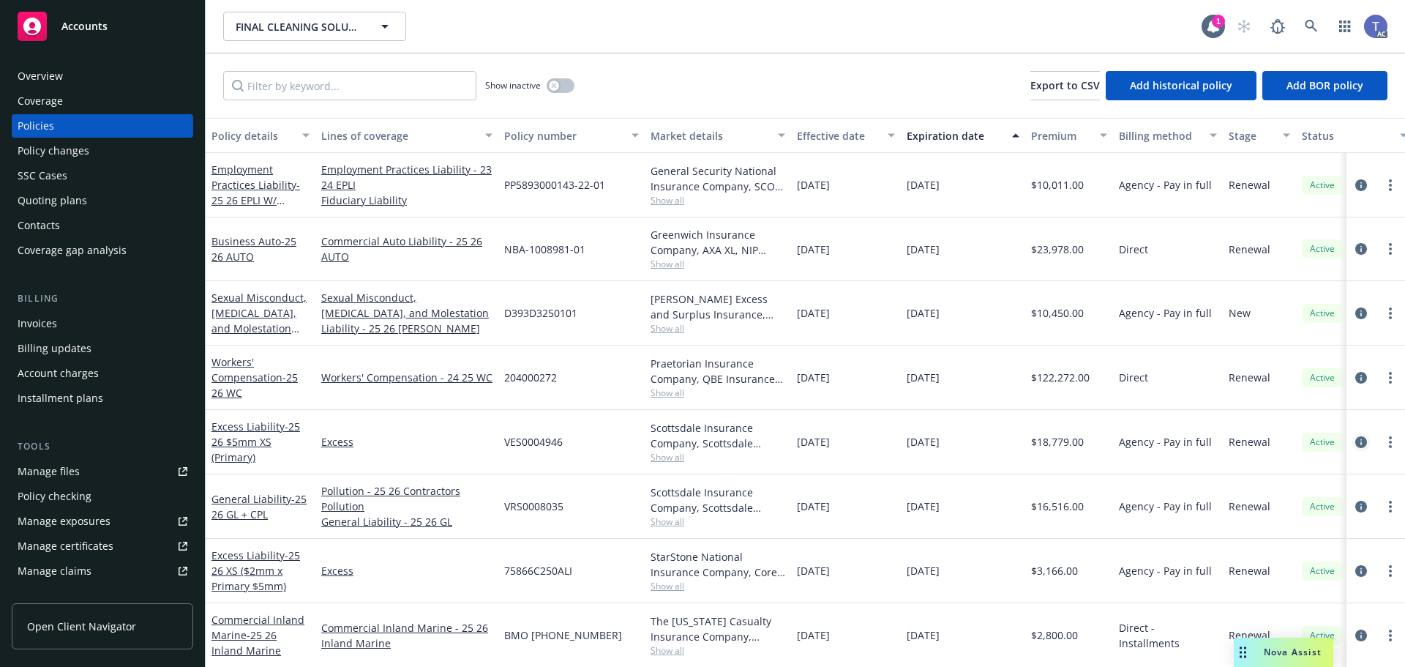
click at [1356, 438] on icon "circleInformation" at bounding box center [1362, 442] width 12 height 12
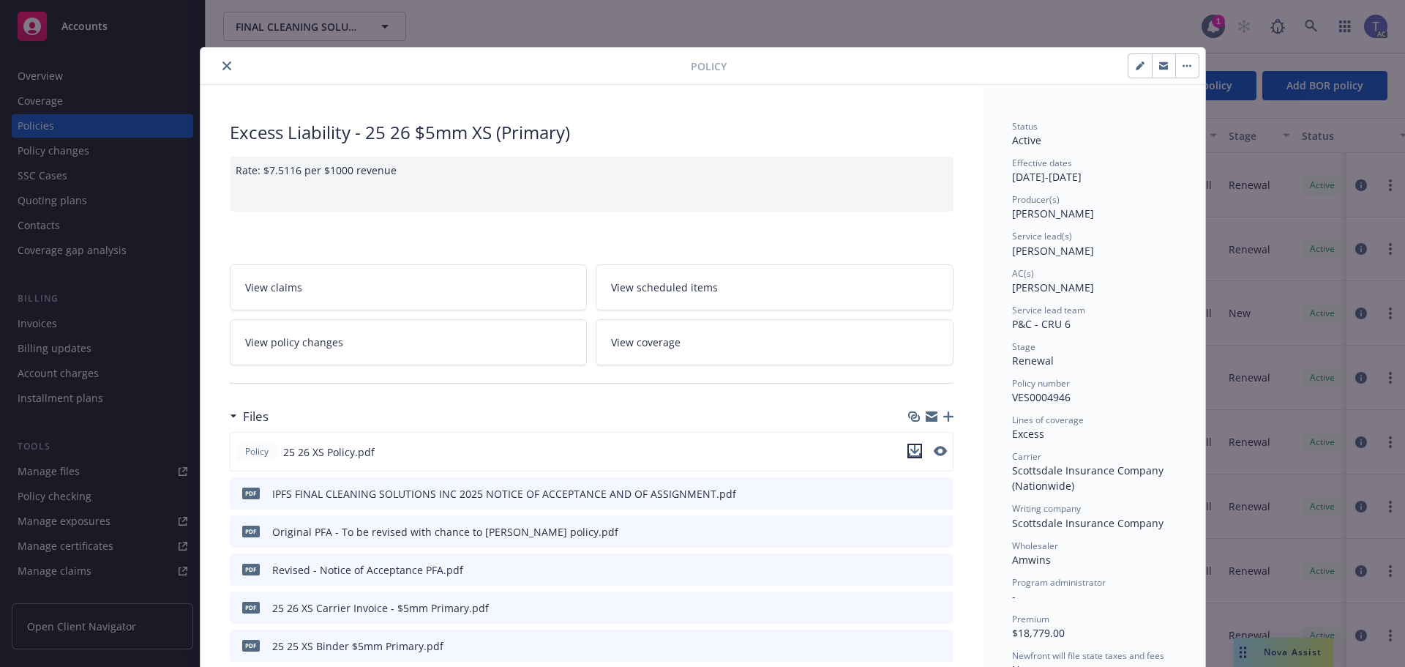
click at [911, 449] on icon "download file" at bounding box center [915, 451] width 12 height 12
click at [223, 66] on icon "close" at bounding box center [227, 65] width 9 height 9
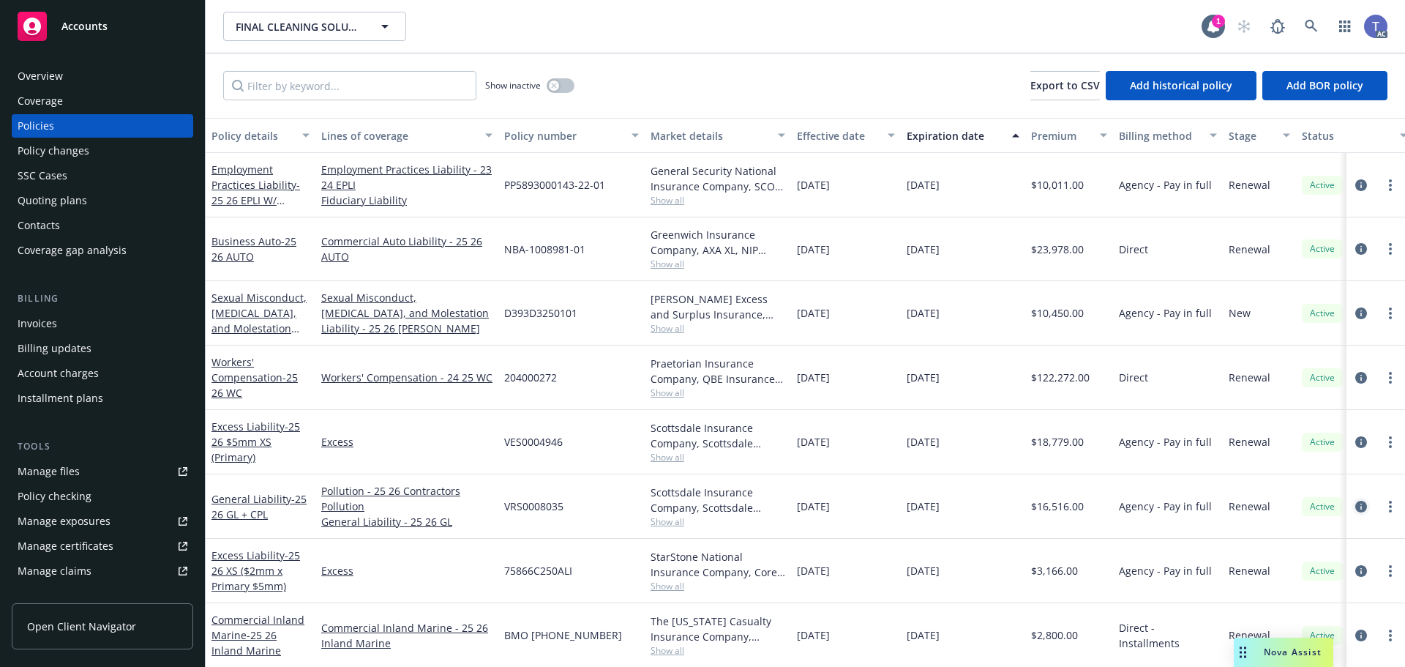
click at [1356, 503] on icon "circleInformation" at bounding box center [1362, 507] width 12 height 12
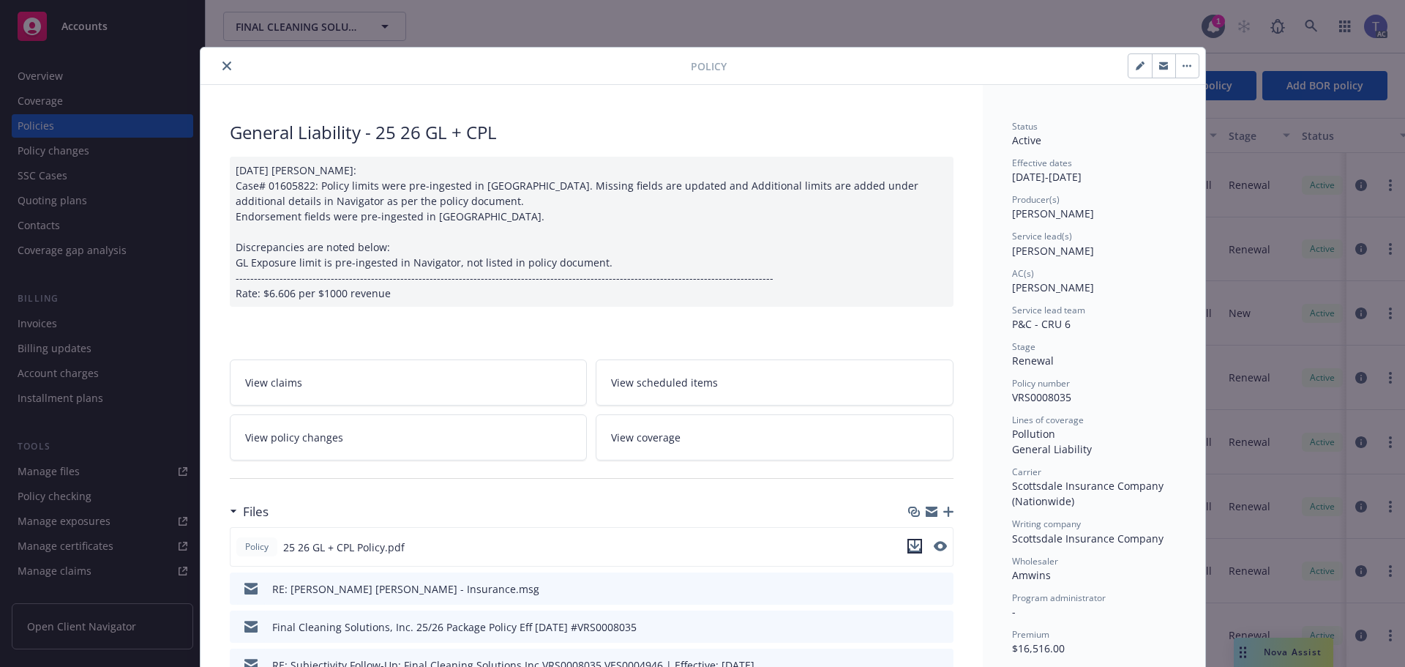
click at [909, 550] on icon "download file" at bounding box center [915, 546] width 12 height 12
click at [223, 63] on icon "close" at bounding box center [227, 65] width 9 height 9
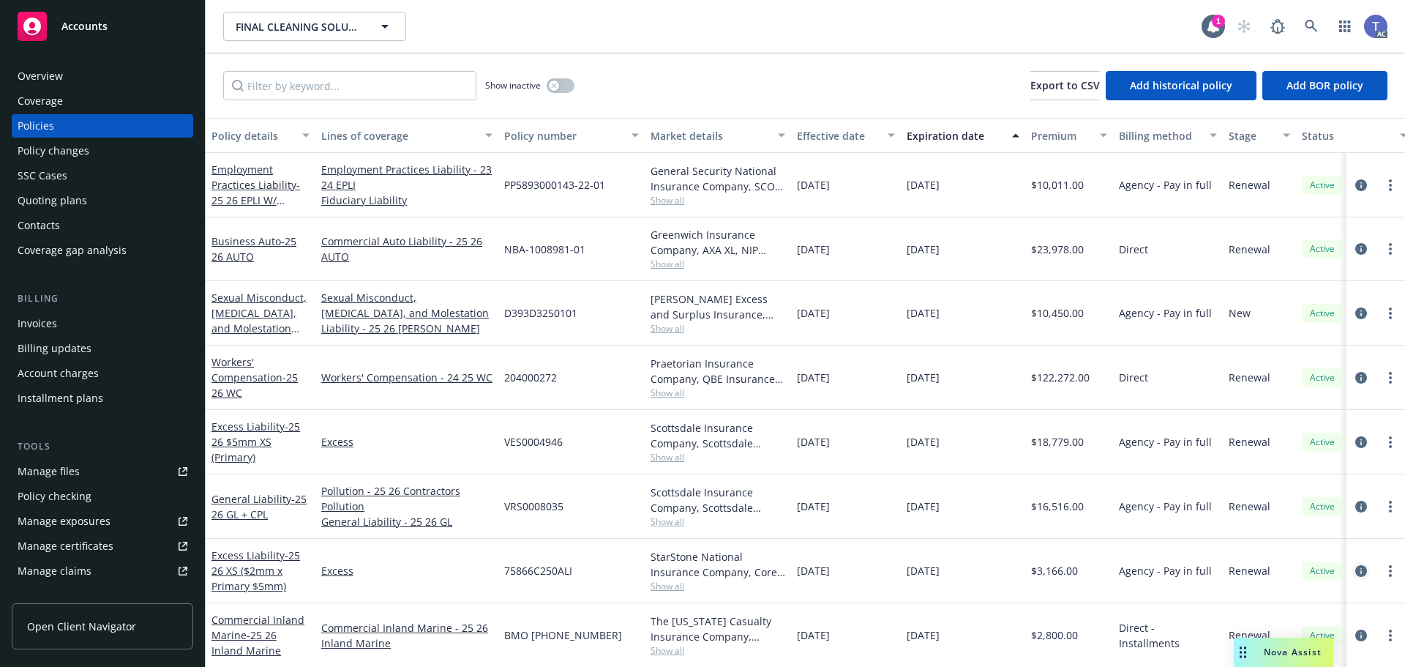
click at [1356, 570] on icon "circleInformation" at bounding box center [1362, 571] width 12 height 12
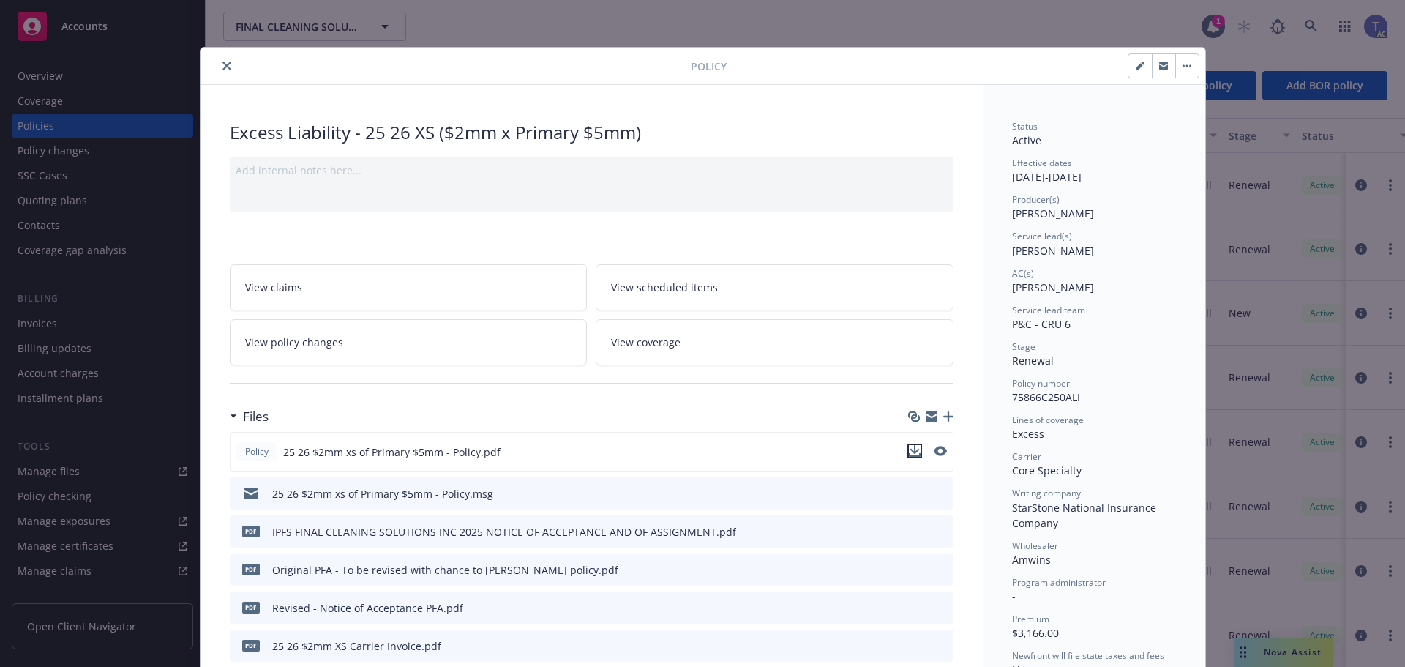
click at [909, 455] on icon "download file" at bounding box center [915, 451] width 12 height 12
click at [223, 64] on icon "close" at bounding box center [227, 65] width 9 height 9
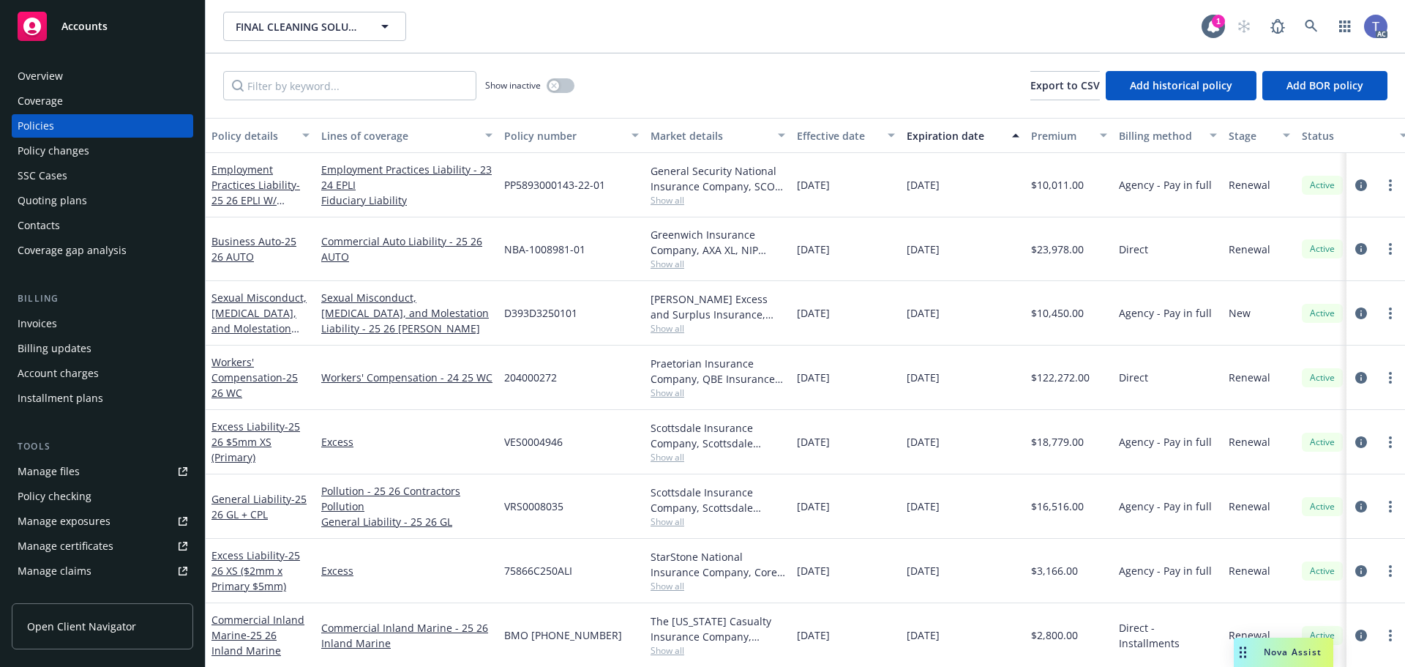
scroll to position [76, 0]
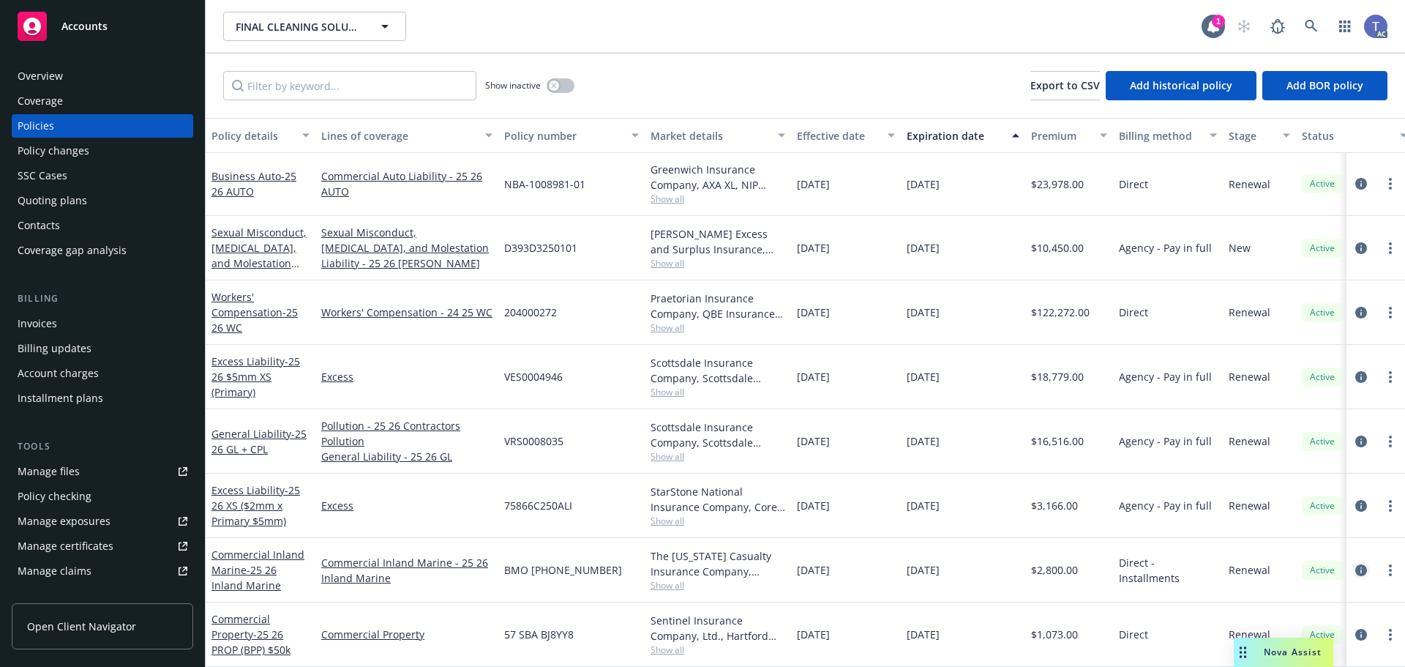
click at [1356, 564] on icon "circleInformation" at bounding box center [1362, 570] width 12 height 12
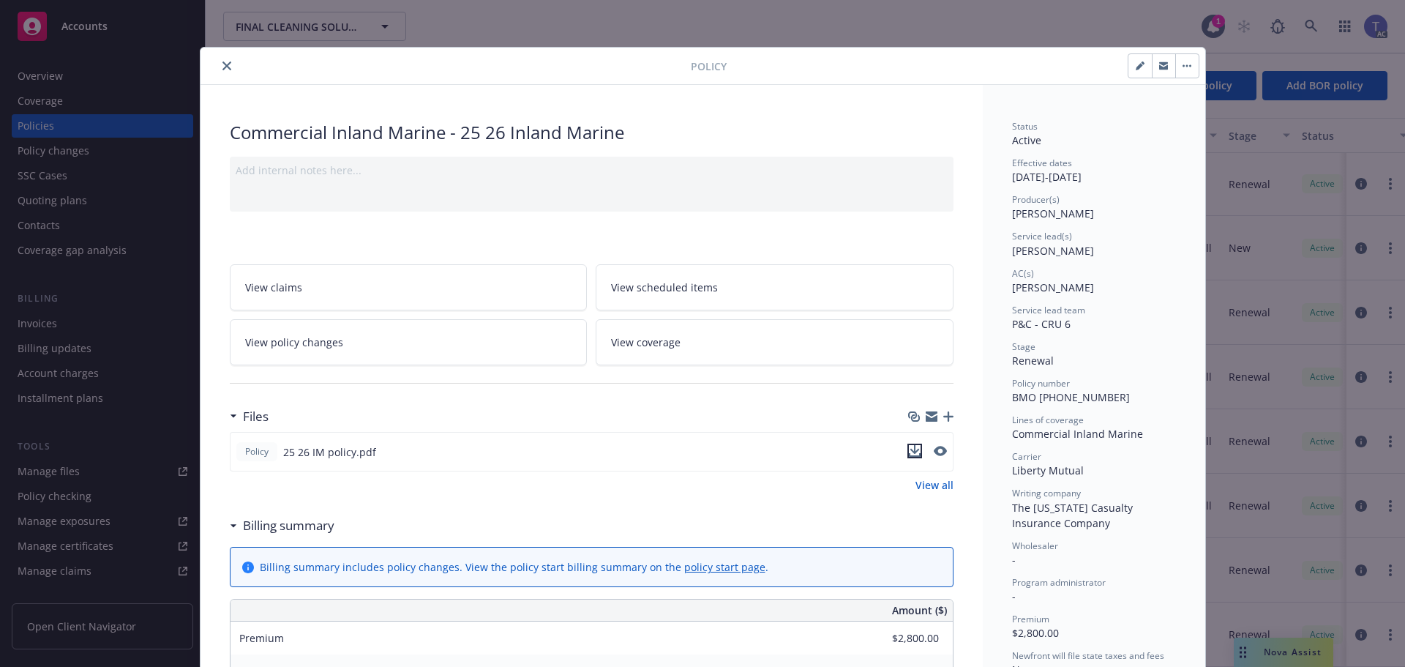
click at [912, 452] on icon "download file" at bounding box center [915, 451] width 12 height 12
click at [223, 67] on icon "close" at bounding box center [227, 65] width 9 height 9
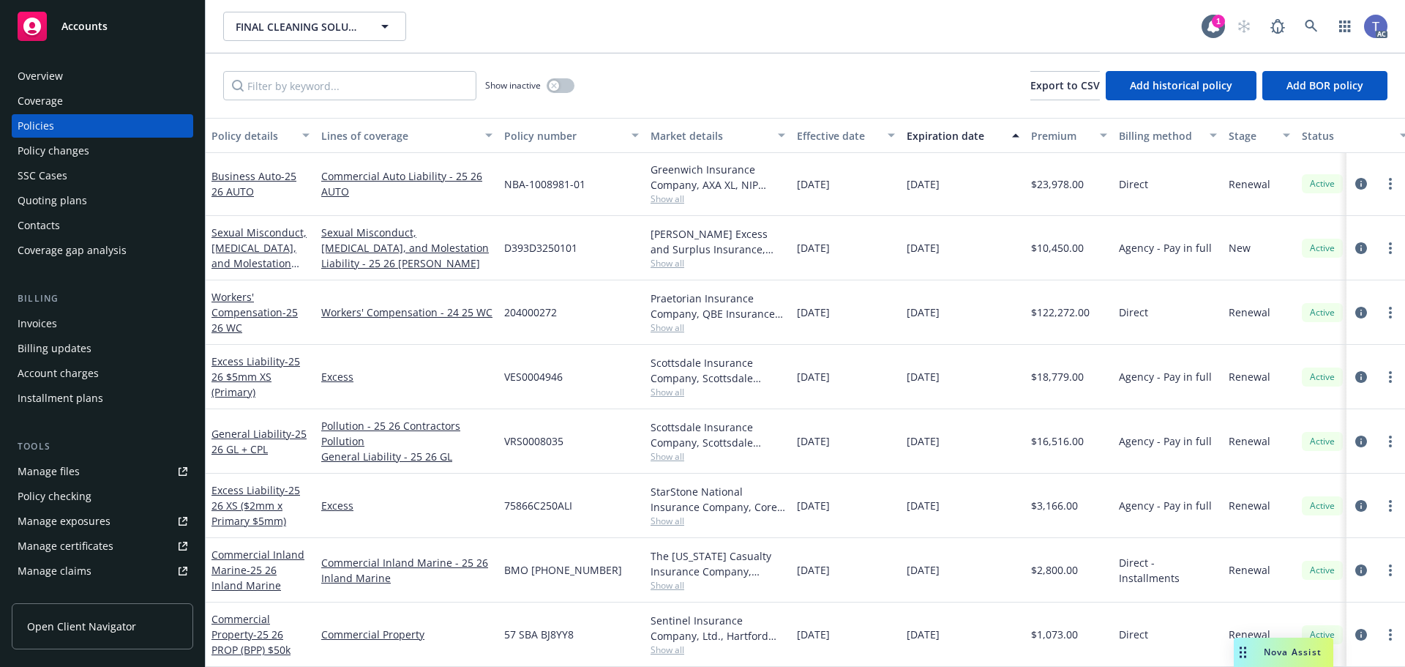
drag, startPoint x: 1348, startPoint y: 619, endPoint x: 1332, endPoint y: 610, distance: 18.3
click at [1356, 629] on icon "circleInformation" at bounding box center [1362, 635] width 12 height 12
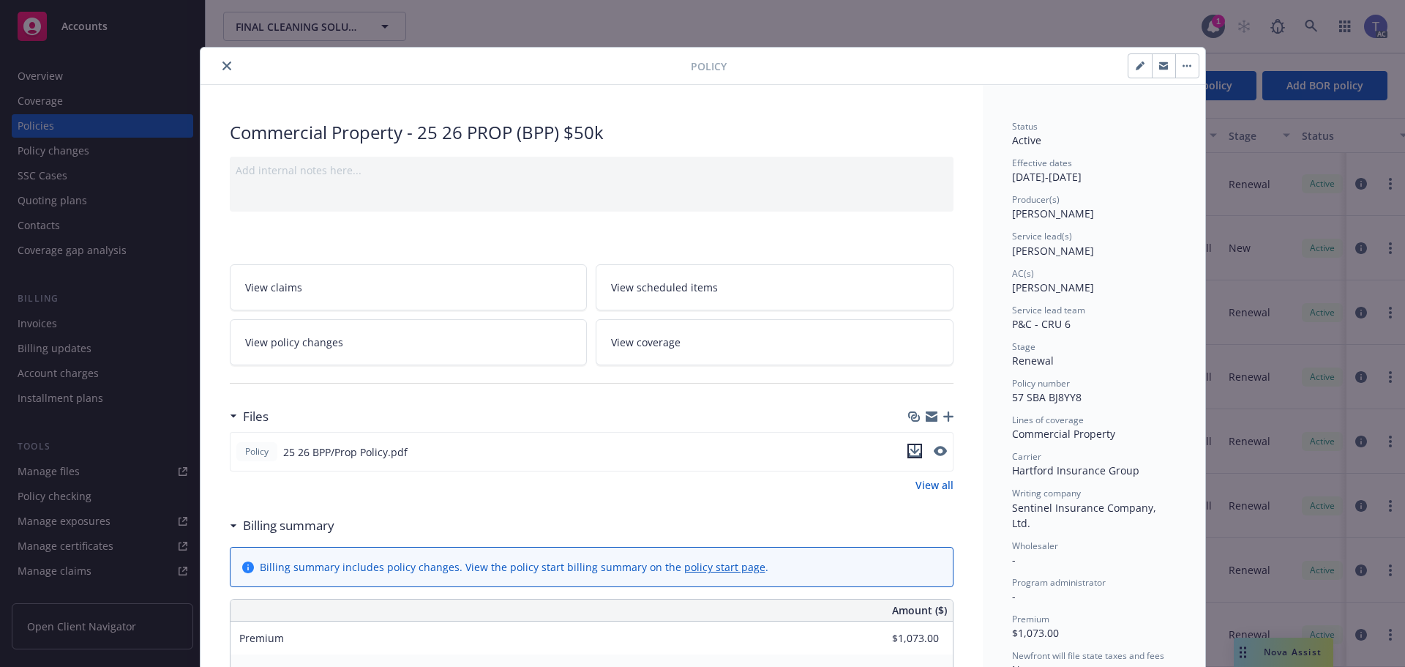
click at [910, 452] on icon "download file" at bounding box center [915, 449] width 10 height 9
drag, startPoint x: 222, startPoint y: 64, endPoint x: 193, endPoint y: 80, distance: 32.4
click at [223, 64] on icon "close" at bounding box center [227, 65] width 9 height 9
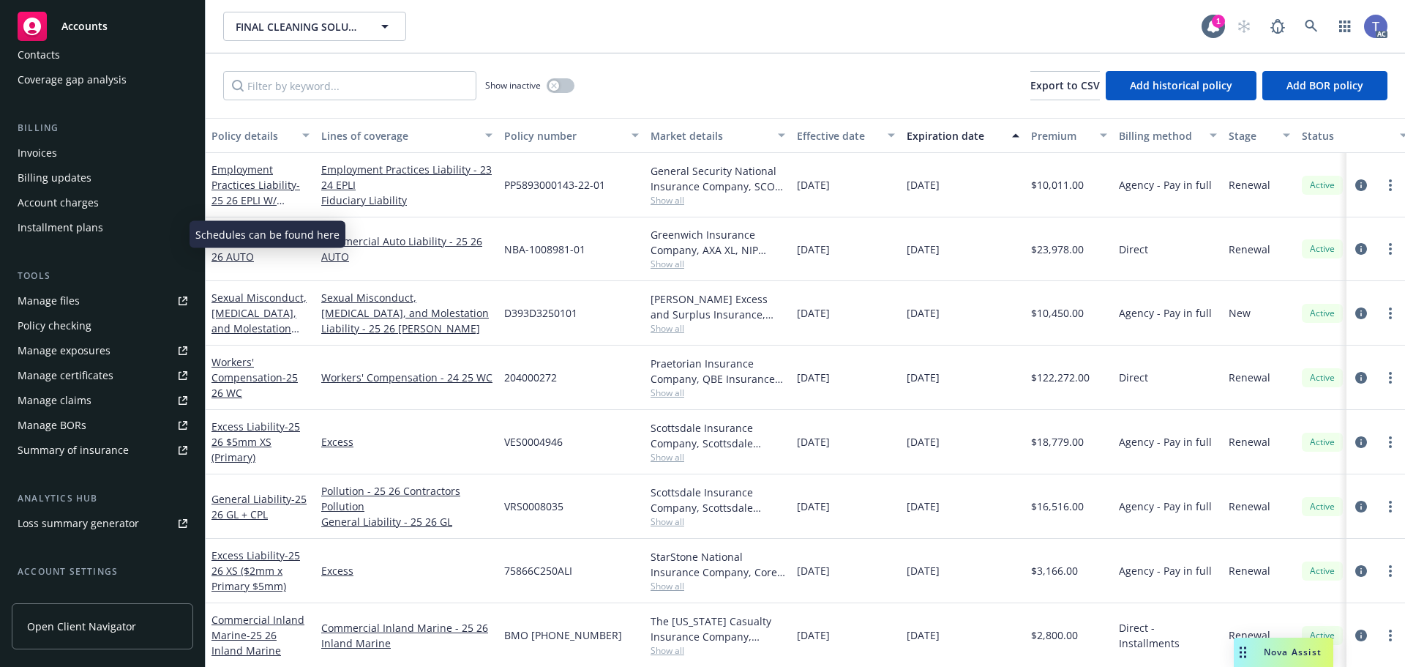
scroll to position [287, 0]
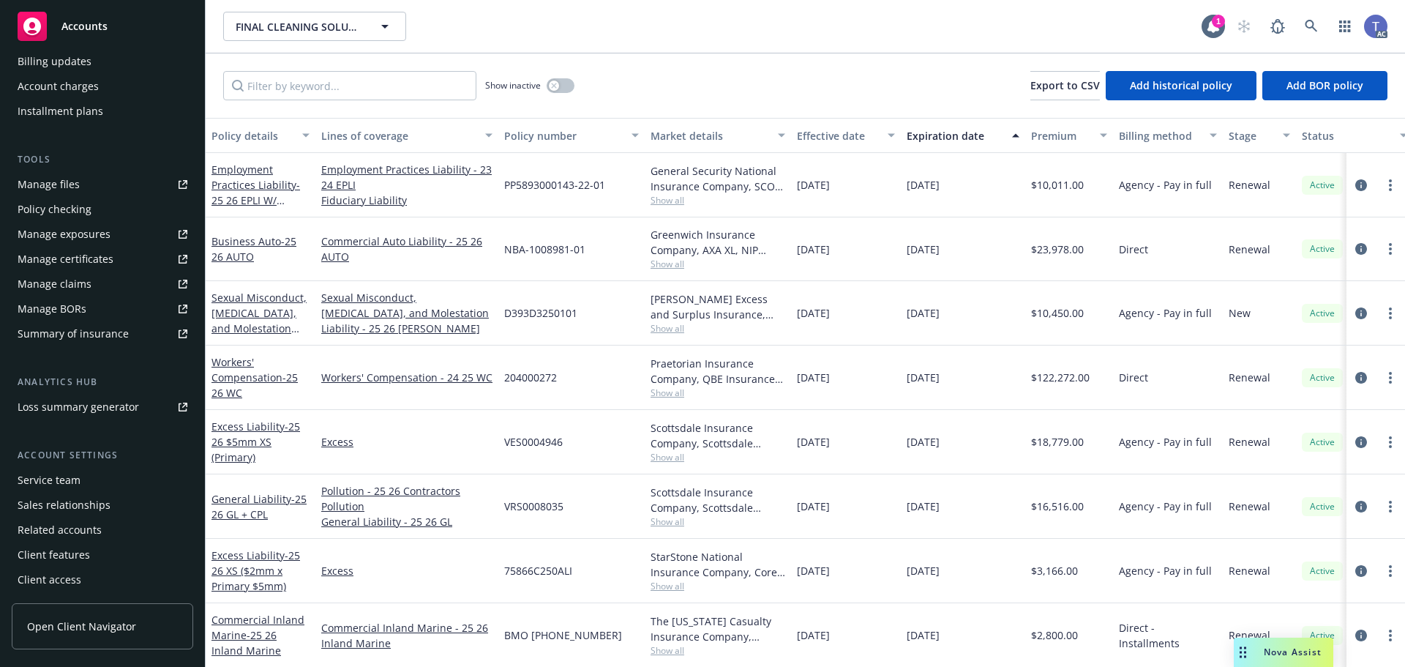
click at [100, 329] on div "Summary of insurance" at bounding box center [73, 333] width 111 height 23
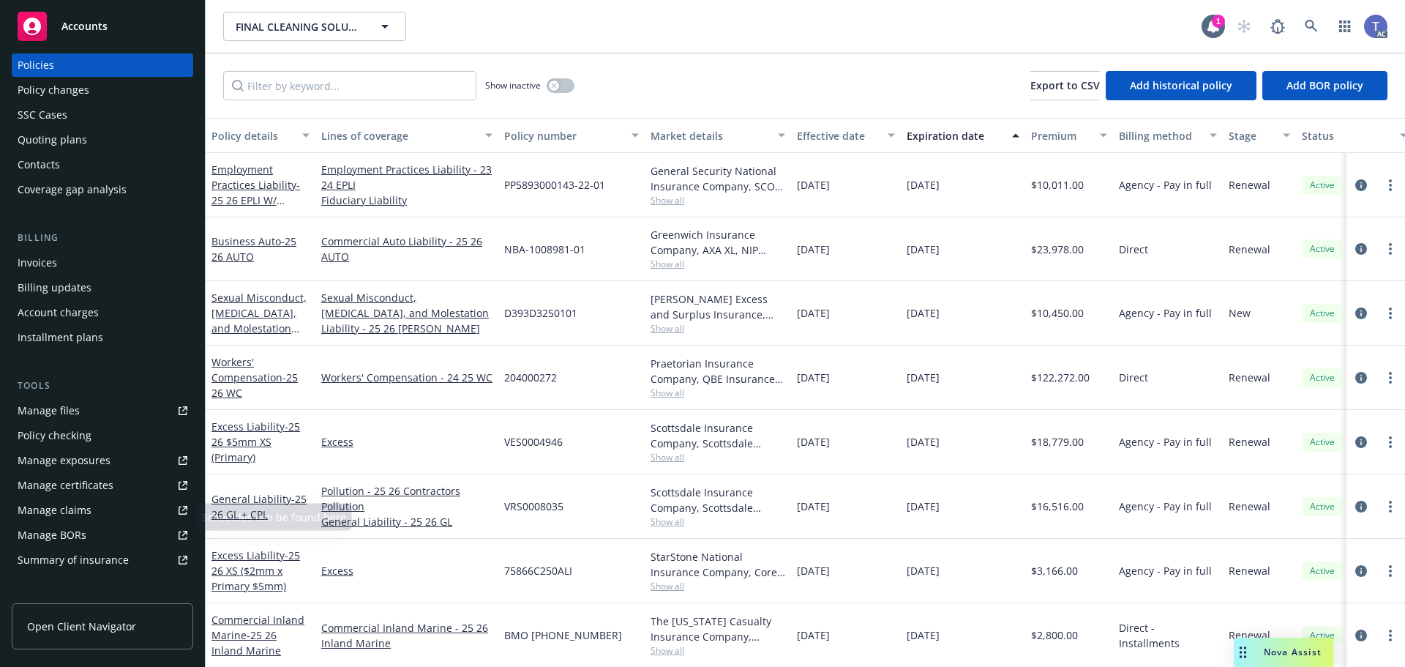
scroll to position [0, 0]
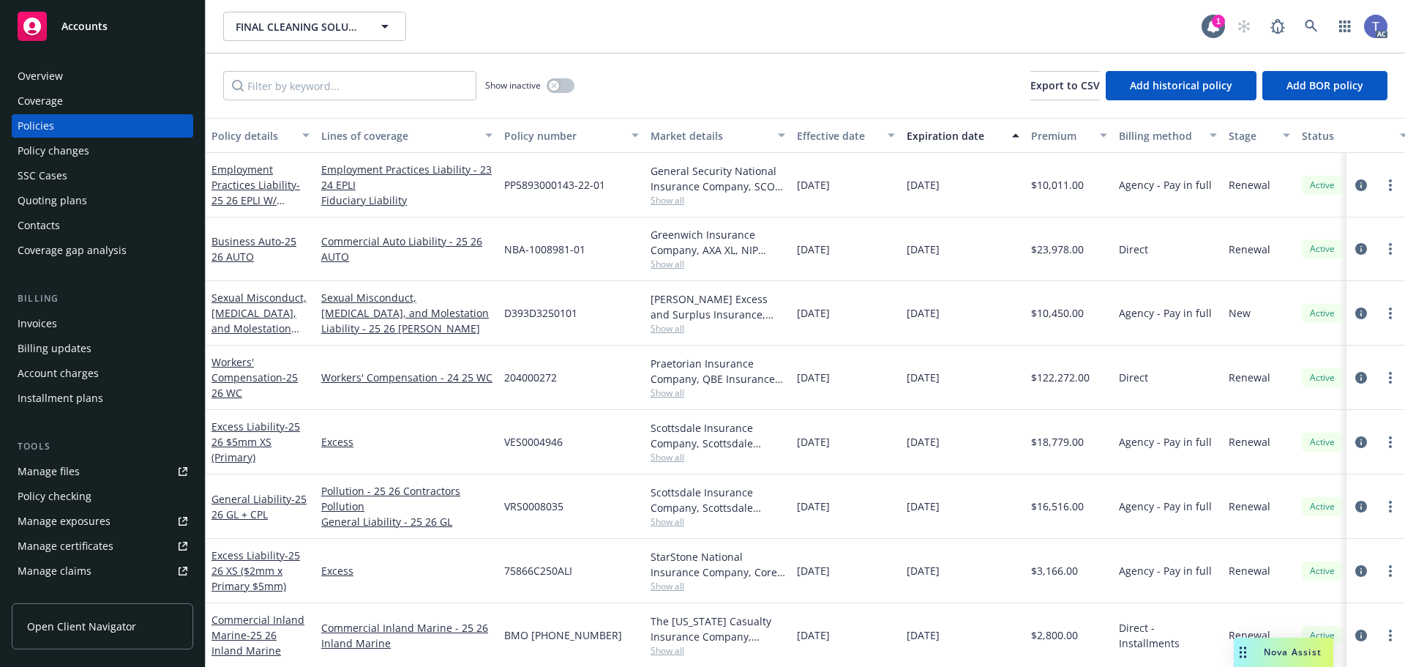
click at [56, 78] on div "Overview" at bounding box center [40, 75] width 45 height 23
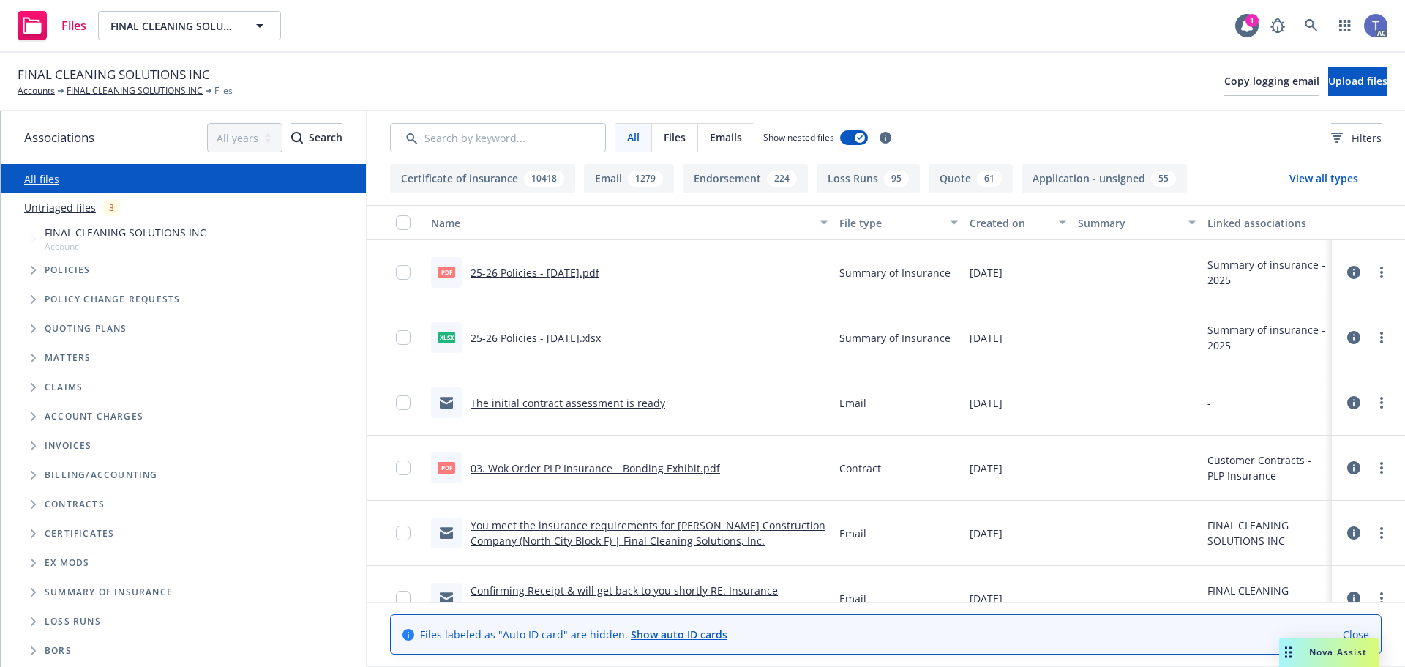
click at [502, 275] on link "25-26 Policies - 09/11/2025.pdf" at bounding box center [535, 273] width 129 height 14
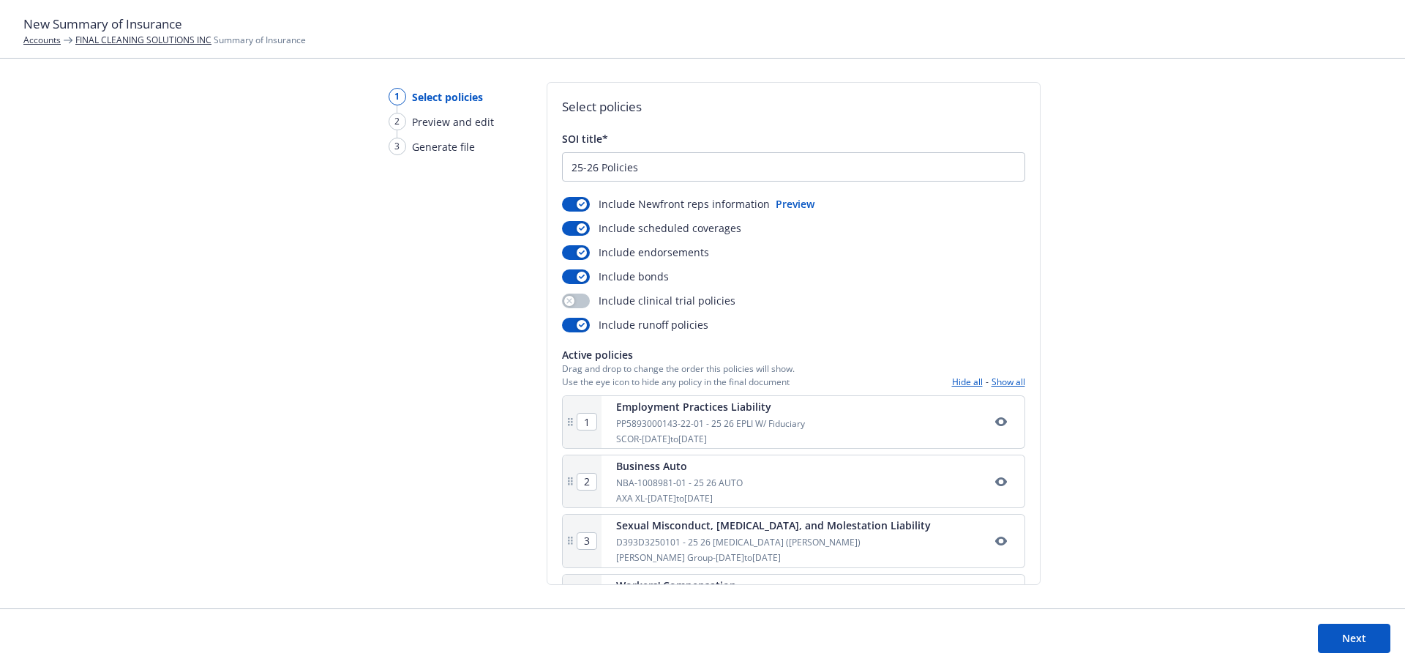
click at [1001, 378] on button "Show all" at bounding box center [1009, 382] width 34 height 12
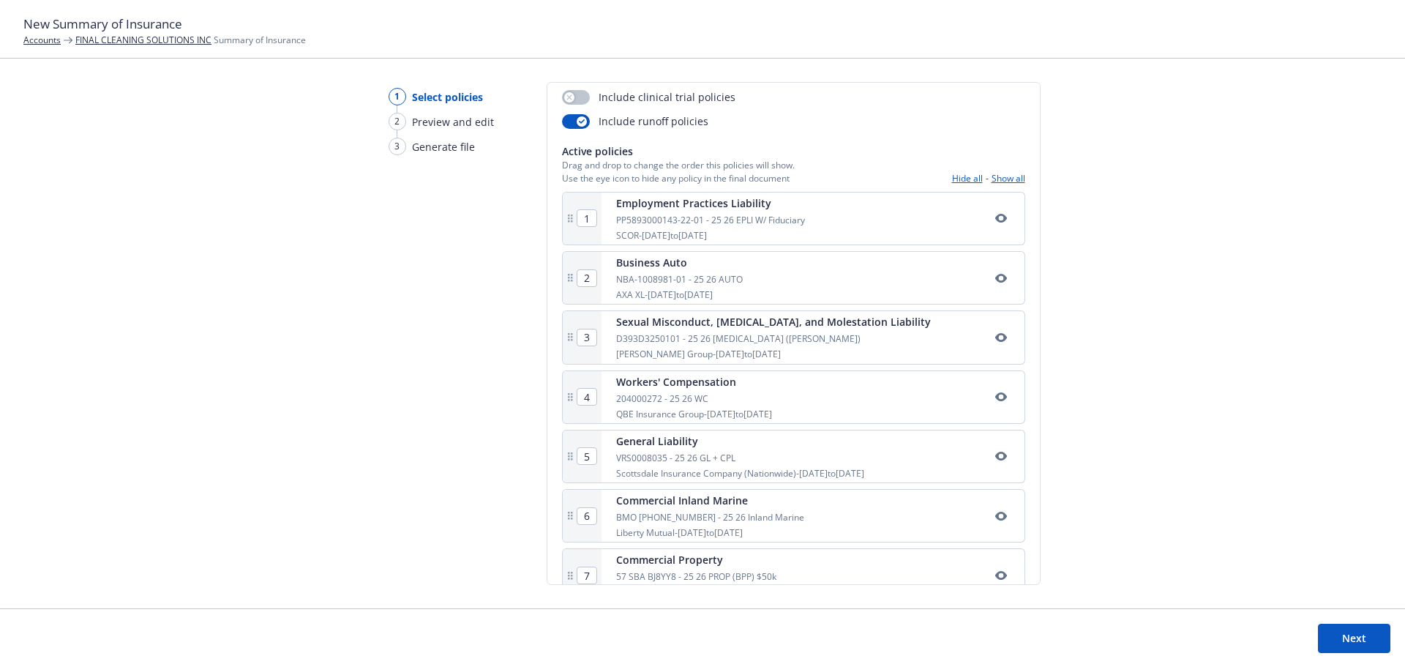
scroll to position [236, 0]
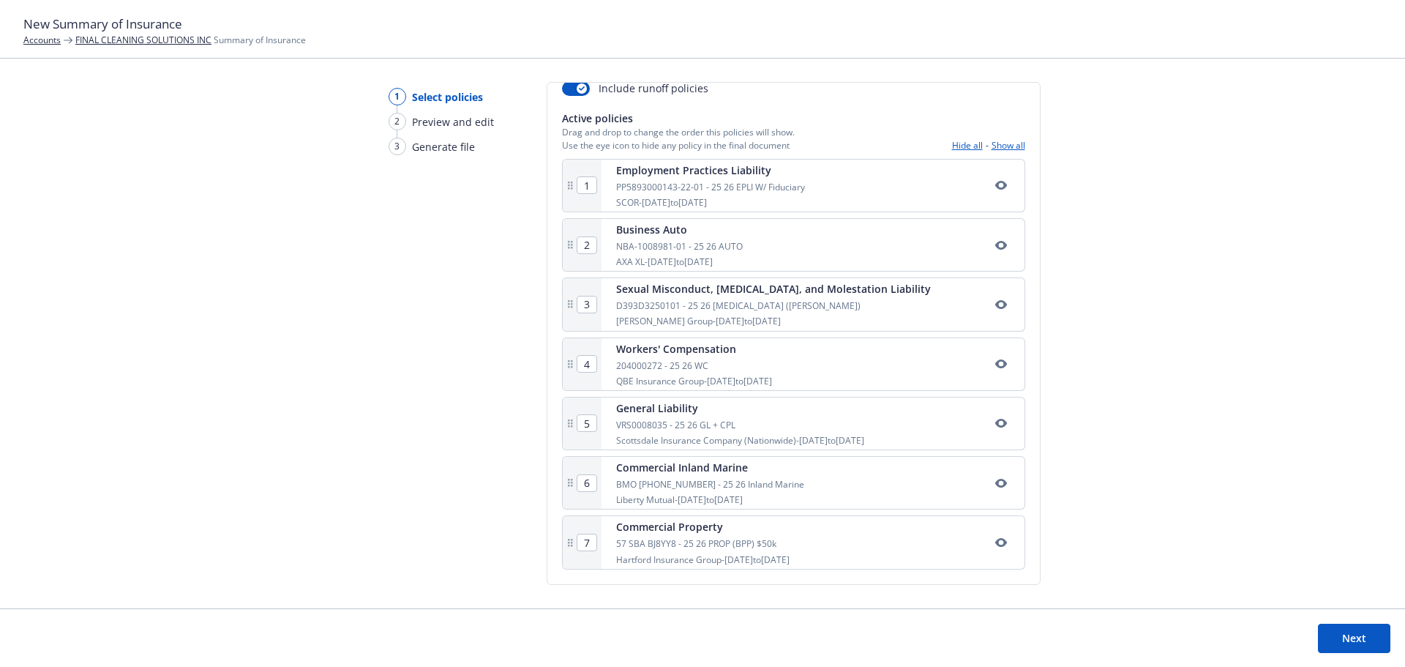
click at [1354, 641] on button "Next" at bounding box center [1354, 638] width 72 height 29
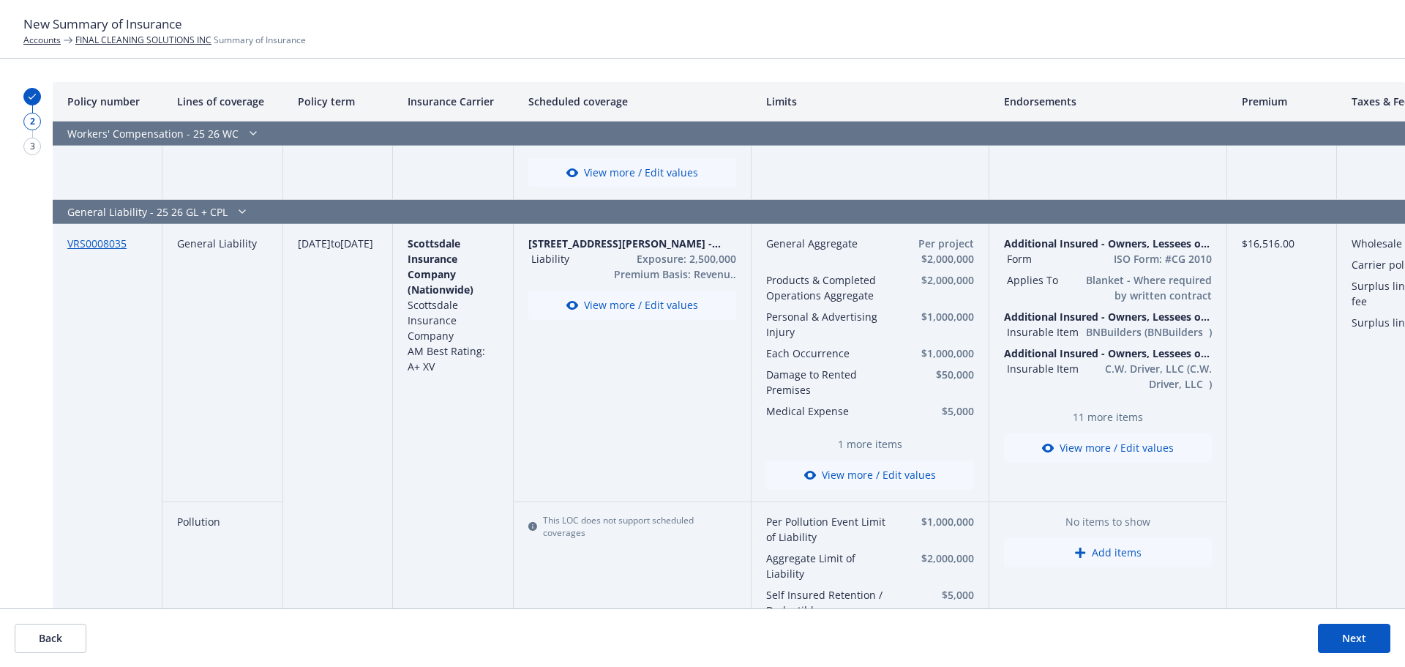
scroll to position [1735, 0]
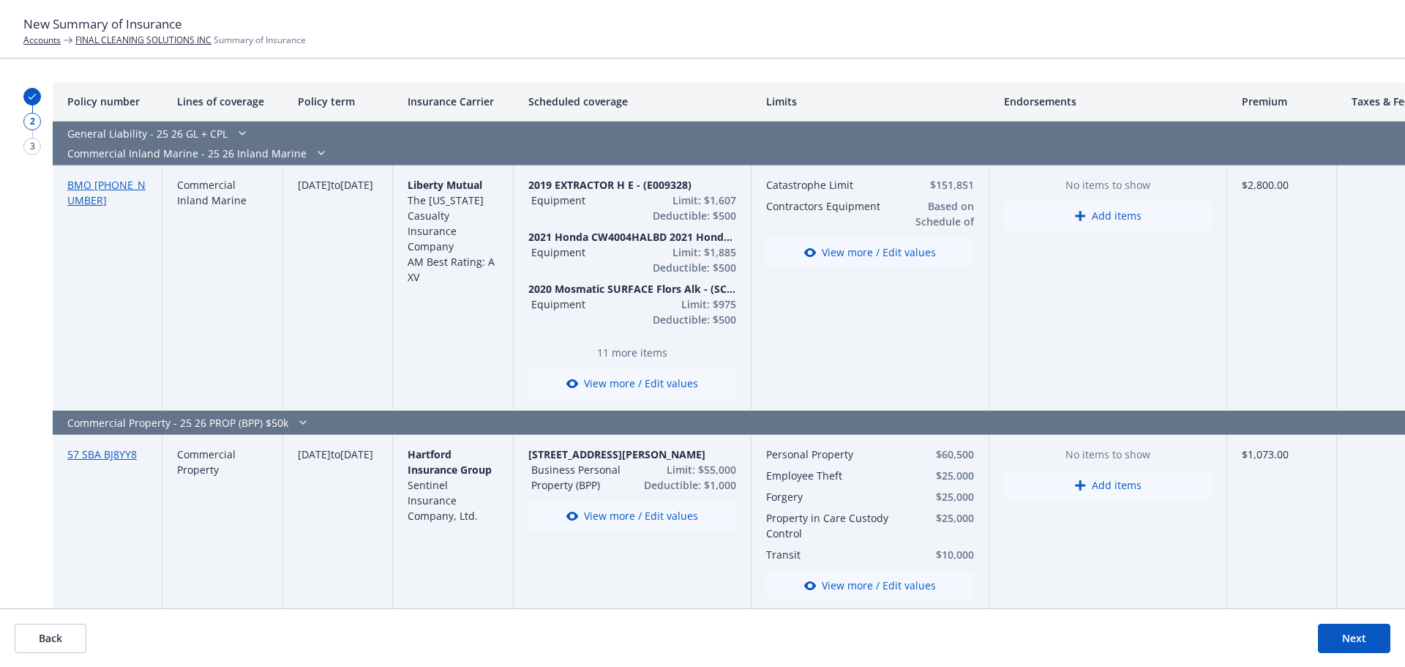
click at [73, 628] on button "Back" at bounding box center [51, 638] width 72 height 29
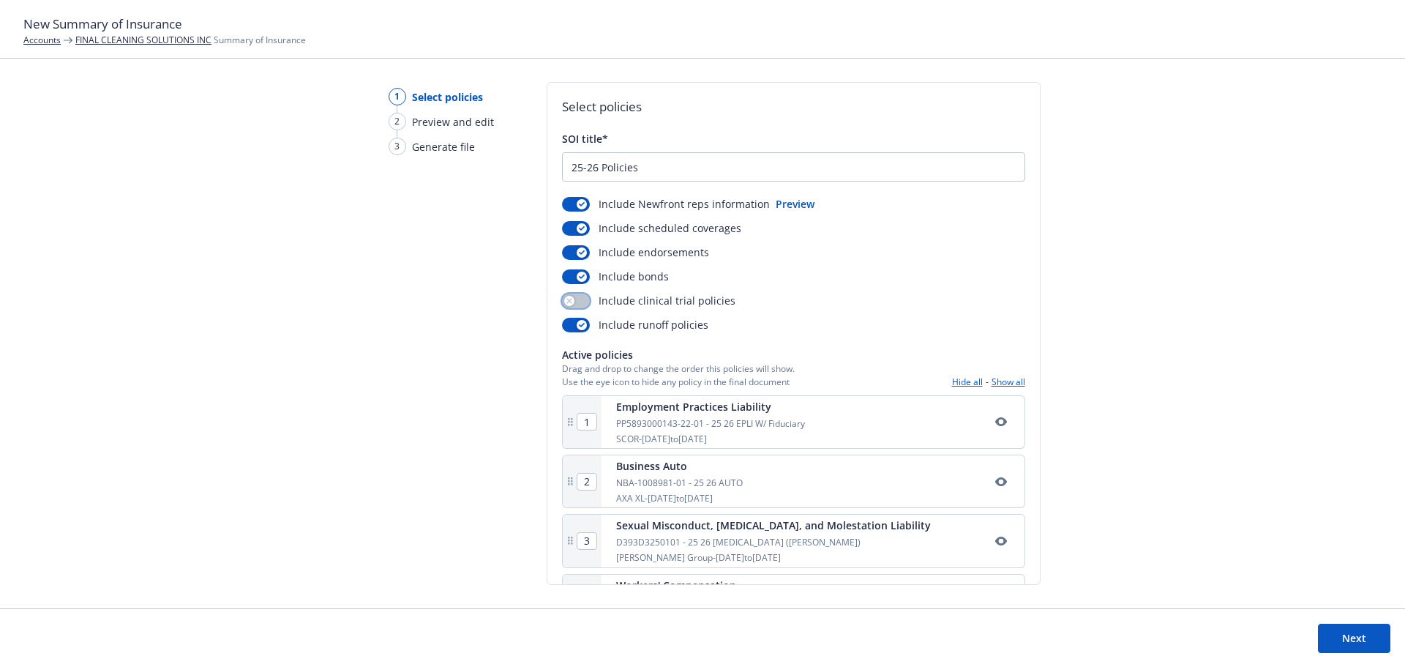
click at [580, 303] on button "button" at bounding box center [576, 301] width 28 height 15
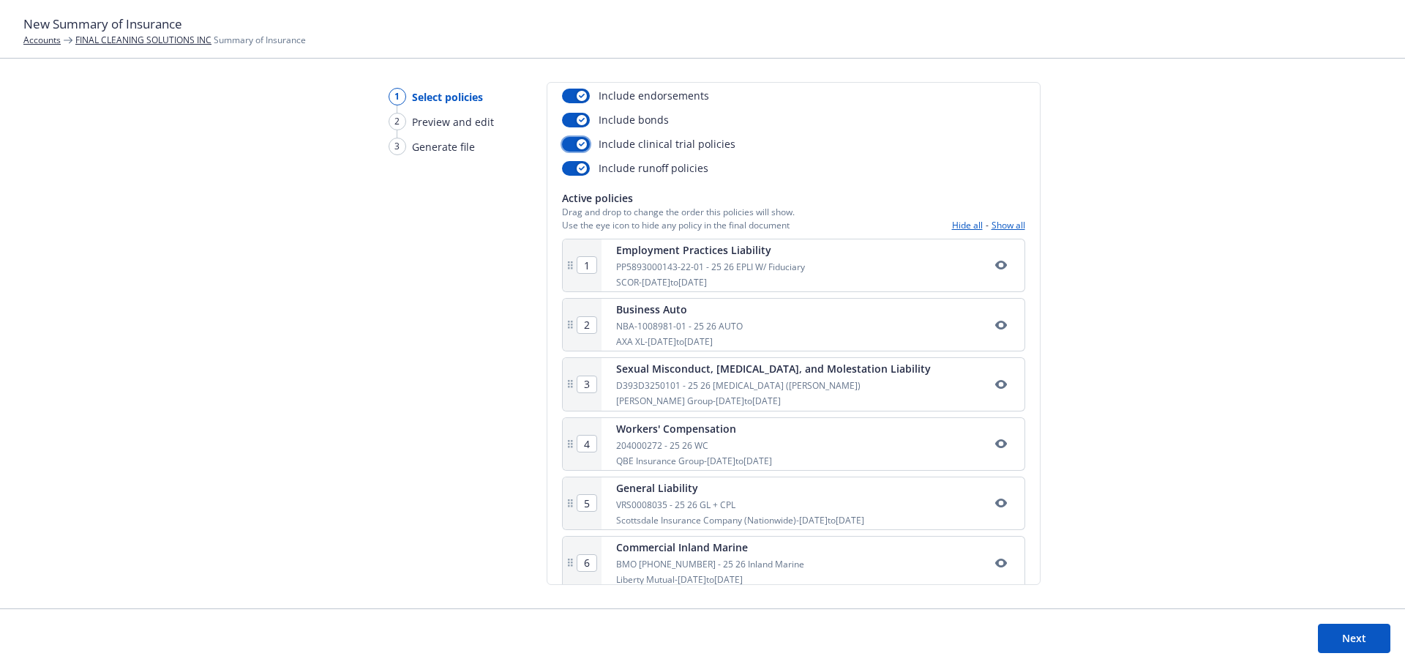
scroll to position [236, 0]
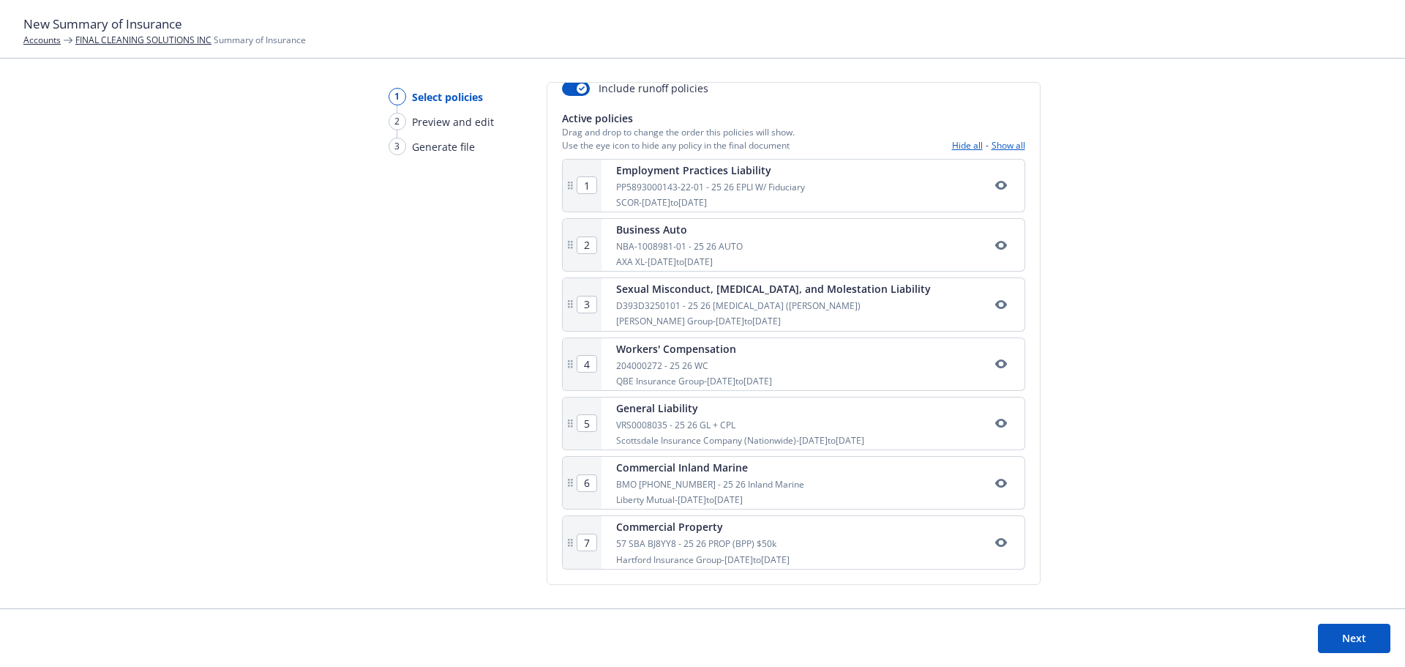
click at [1122, 378] on div "1 Select policies 2 Preview and edit 3 Generate file Select policies SOI title*…" at bounding box center [702, 345] width 1405 height 526
click at [1129, 329] on div "1 Select policies 2 Preview and edit 3 Generate file Select policies SOI title*…" at bounding box center [702, 345] width 1405 height 526
click at [1138, 353] on div "1 Select policies 2 Preview and edit 3 Generate file Select policies SOI title*…" at bounding box center [702, 345] width 1405 height 526
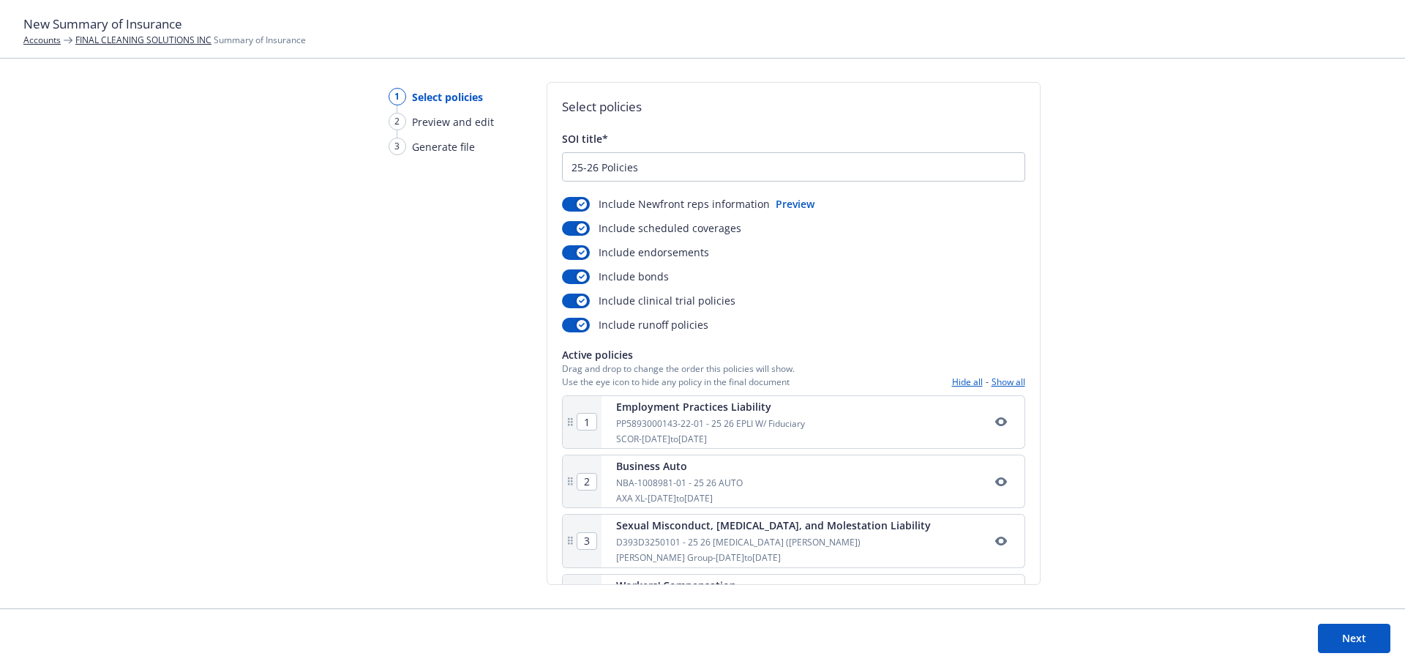
click at [1119, 256] on div "1 Select policies 2 Preview and edit 3 Generate file Select policies SOI title*…" at bounding box center [702, 345] width 1405 height 526
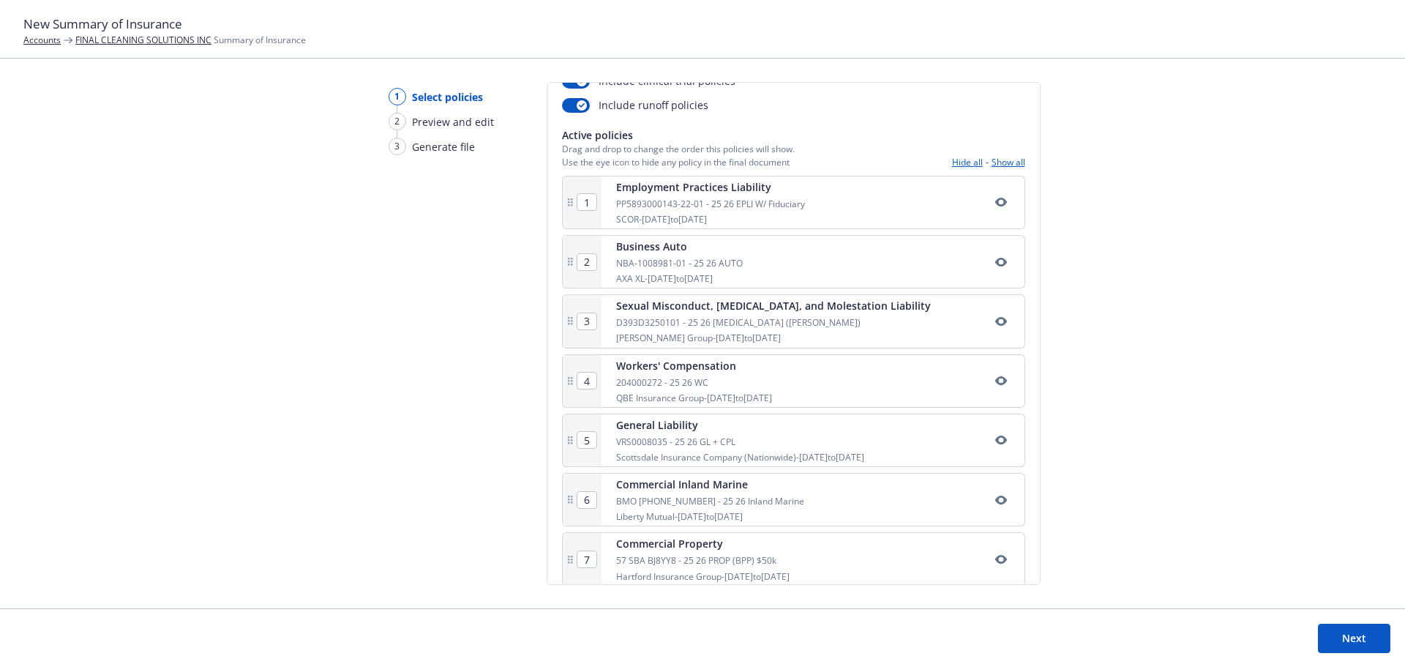
scroll to position [236, 0]
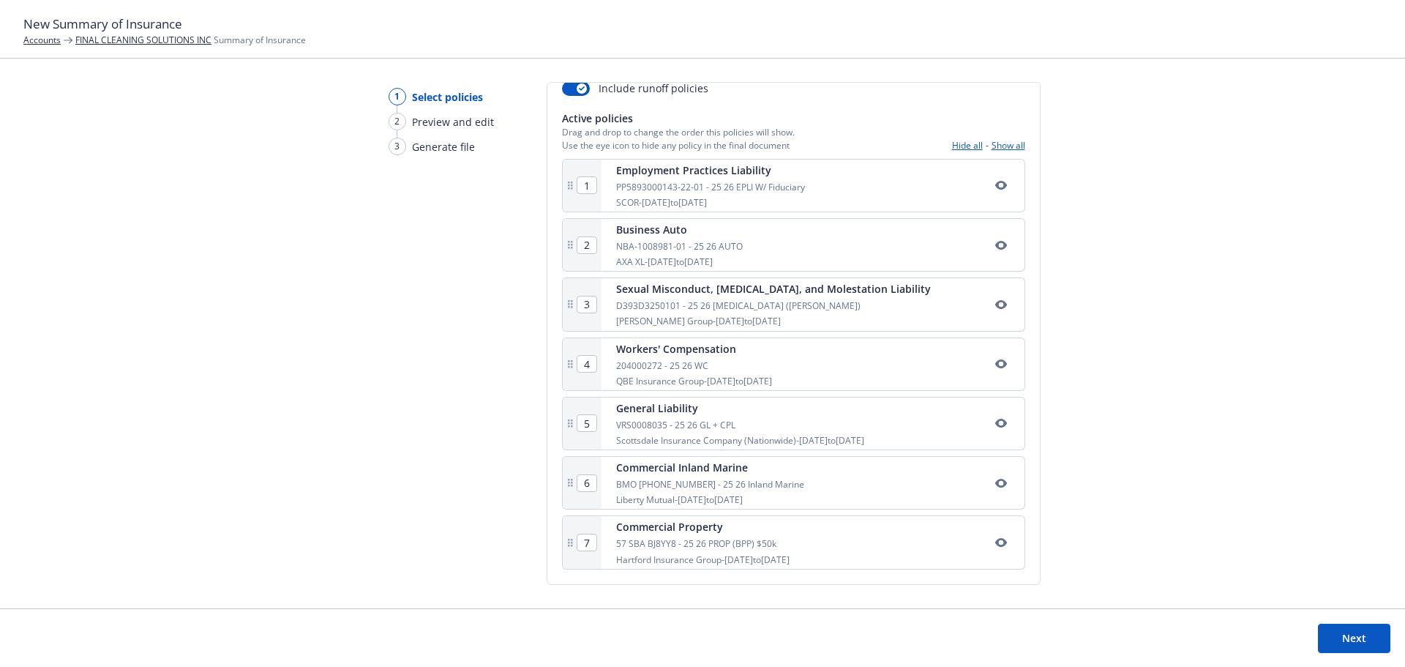
click at [992, 145] on button "Show all" at bounding box center [1009, 145] width 34 height 12
click at [952, 139] on button "Hide all" at bounding box center [967, 145] width 31 height 12
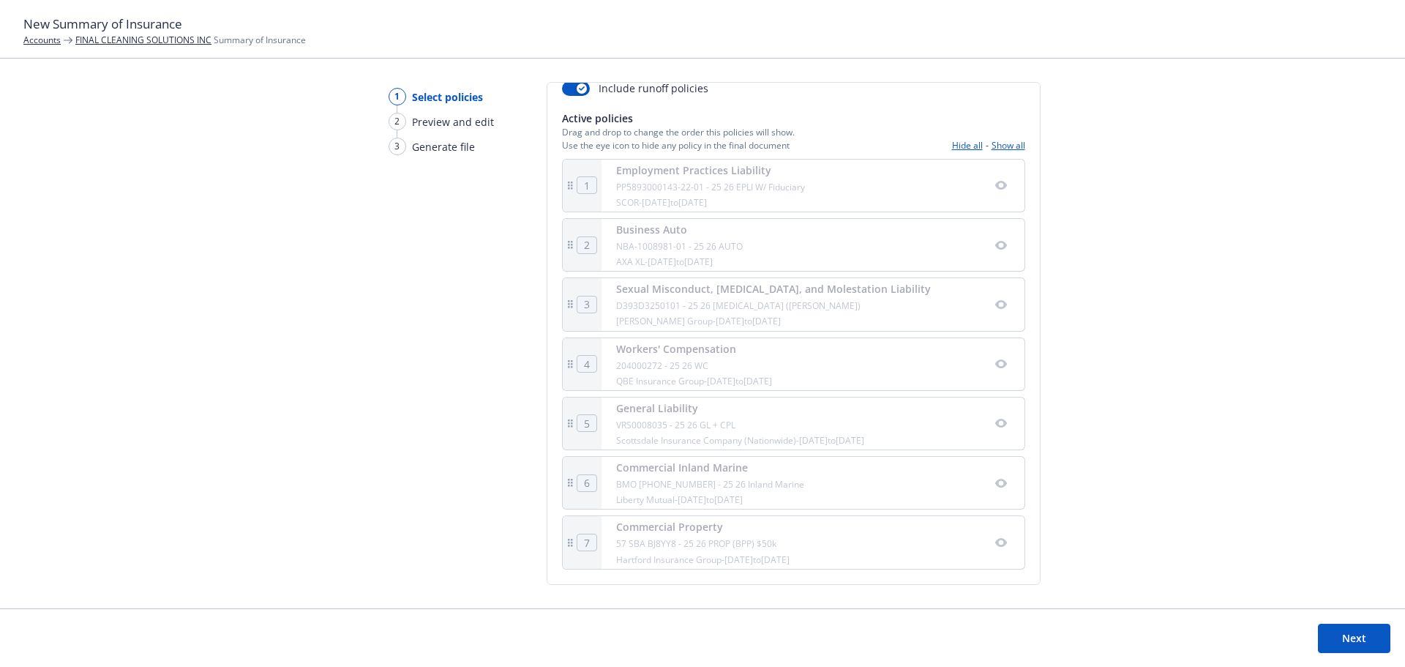
click at [1003, 145] on button "Show all" at bounding box center [1009, 145] width 34 height 12
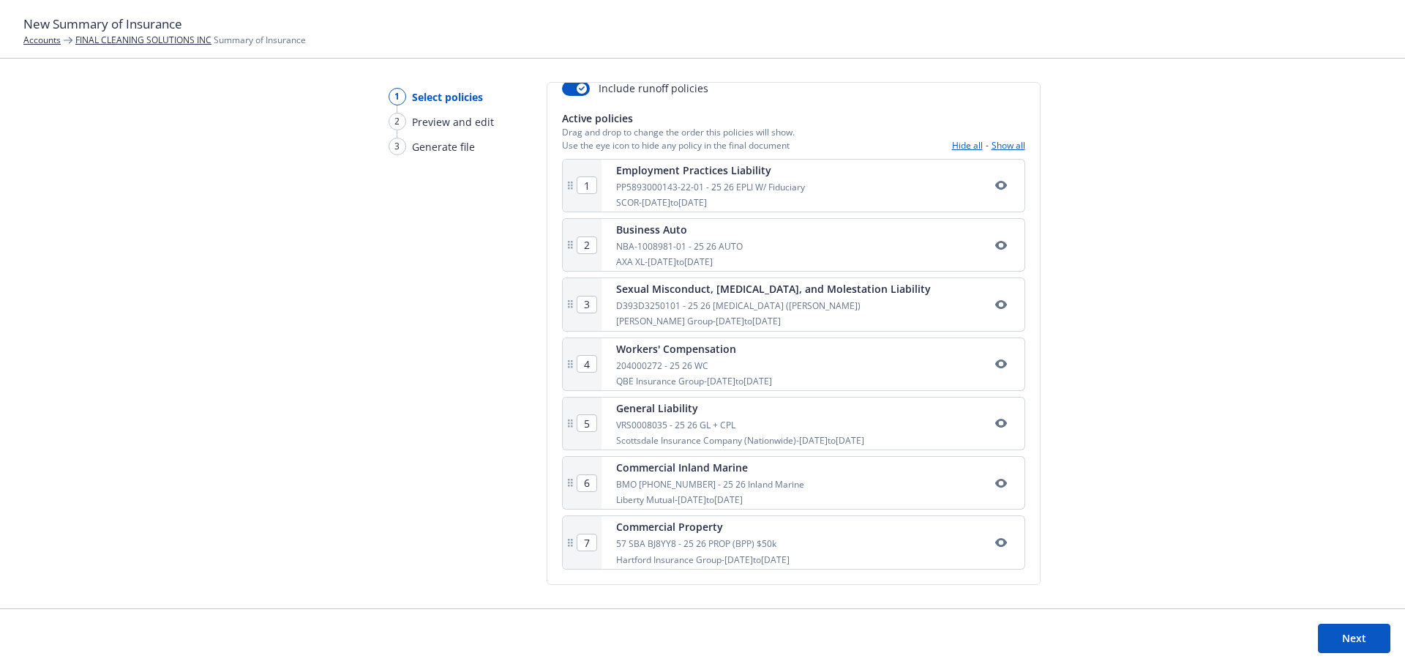
scroll to position [0, 0]
